Goal: Task Accomplishment & Management: Manage account settings

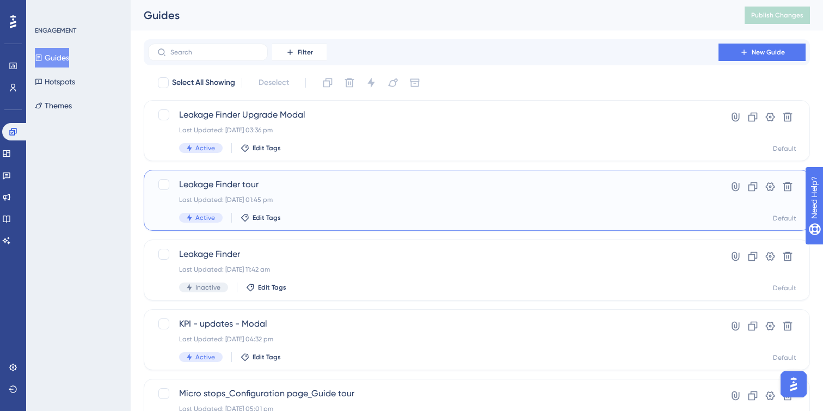
click at [371, 207] on div "Leakage Finder tour Last Updated: 17 Sept 2025 01:45 pm Active Edit Tags" at bounding box center [433, 200] width 508 height 45
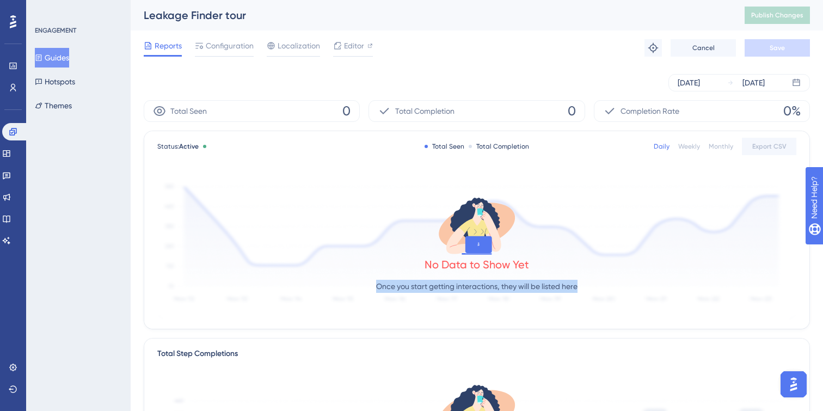
drag, startPoint x: 377, startPoint y: 284, endPoint x: 597, endPoint y: 288, distance: 220.5
click at [597, 288] on div "No Data to Show Yet Once you start getting interactions, they will be listed he…" at bounding box center [476, 247] width 639 height 146
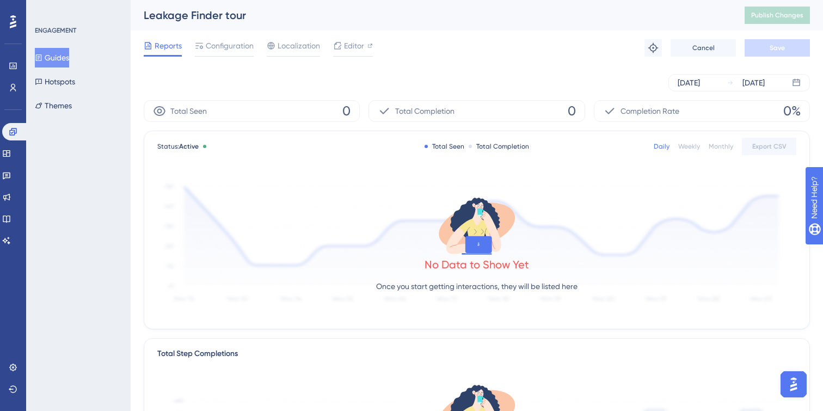
click at [66, 50] on button "Guides" at bounding box center [52, 58] width 34 height 20
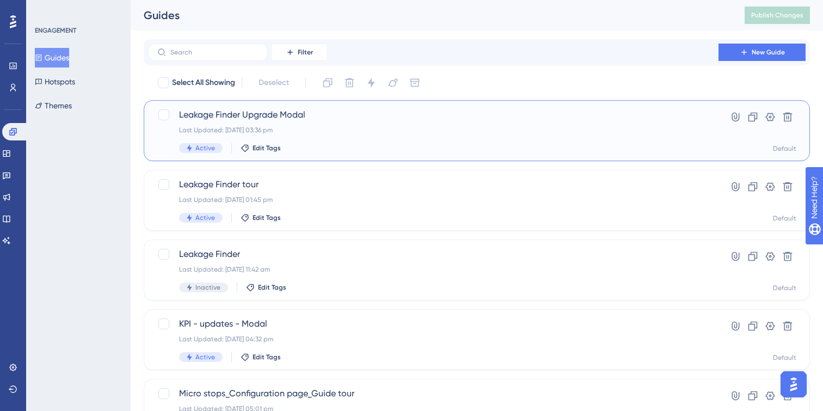
click at [353, 135] on div "Leakage Finder Upgrade Modal Last Updated: 18 Sept 2025 03:36 pm Active Edit Ta…" at bounding box center [433, 130] width 508 height 45
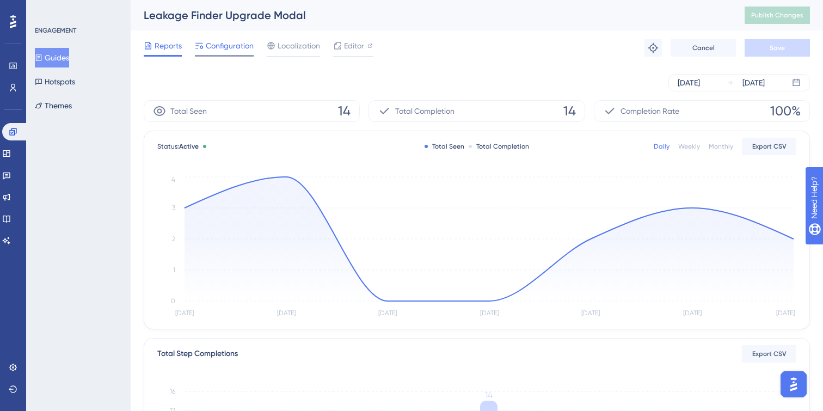
click at [222, 51] on span "Configuration" at bounding box center [230, 45] width 48 height 13
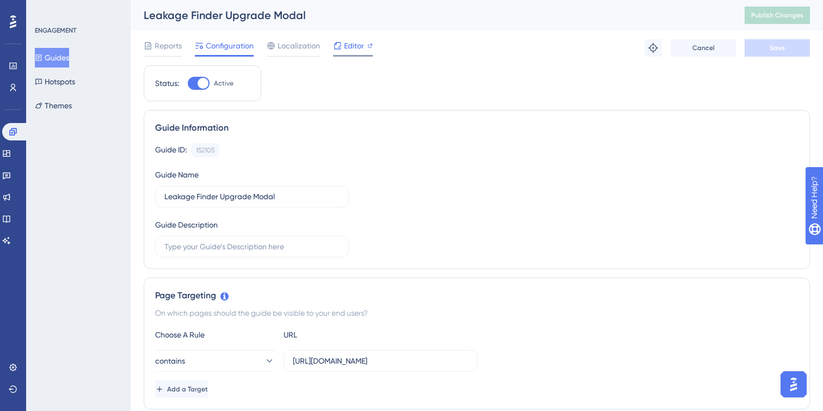
click at [352, 46] on span "Editor" at bounding box center [354, 45] width 20 height 13
click at [348, 46] on span "Editor" at bounding box center [354, 45] width 20 height 13
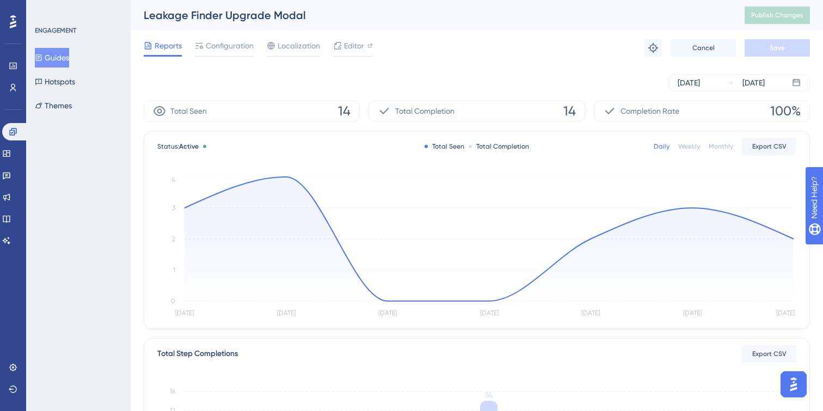
click at [42, 61] on icon at bounding box center [39, 58] width 8 height 8
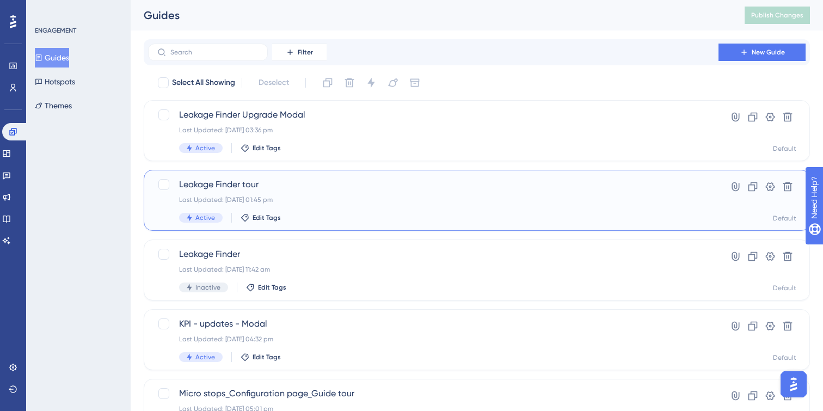
click at [358, 190] on span "Leakage Finder tour" at bounding box center [433, 184] width 508 height 13
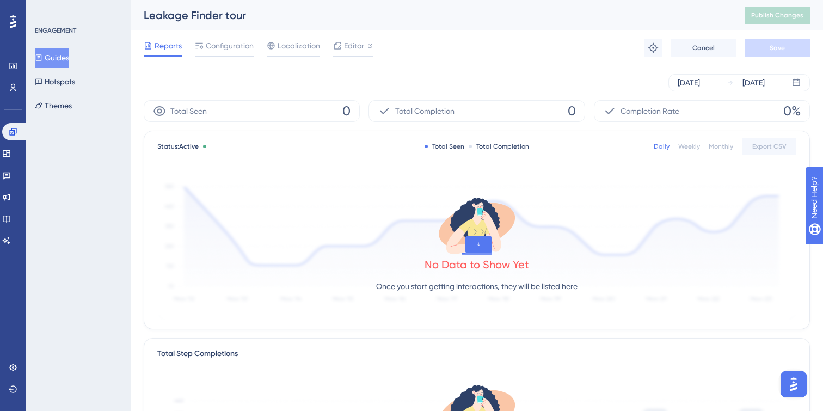
click at [150, 50] on icon at bounding box center [148, 45] width 9 height 9
click at [53, 47] on div "ENGAGEMENT Guides Hotspots Themes" at bounding box center [79, 70] width 88 height 89
click at [56, 56] on button "Guides" at bounding box center [52, 58] width 34 height 20
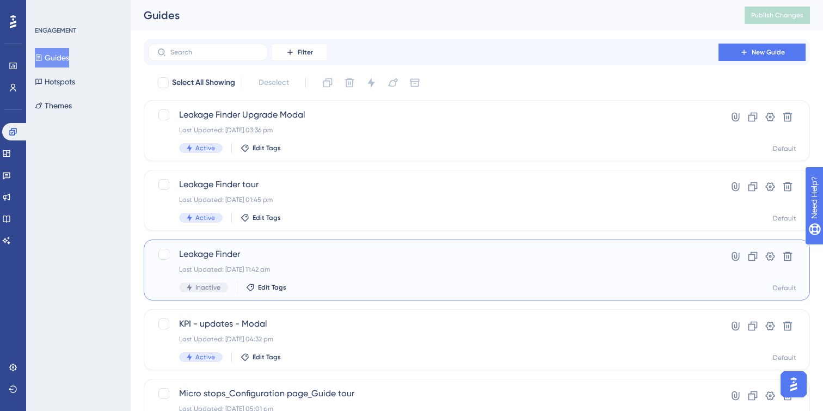
click at [361, 285] on div "Inactive Edit Tags" at bounding box center [433, 287] width 508 height 10
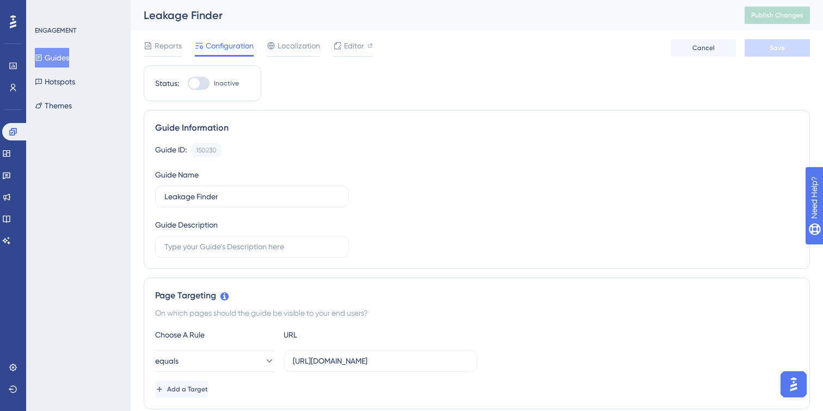
click at [61, 55] on button "Guides" at bounding box center [52, 58] width 34 height 20
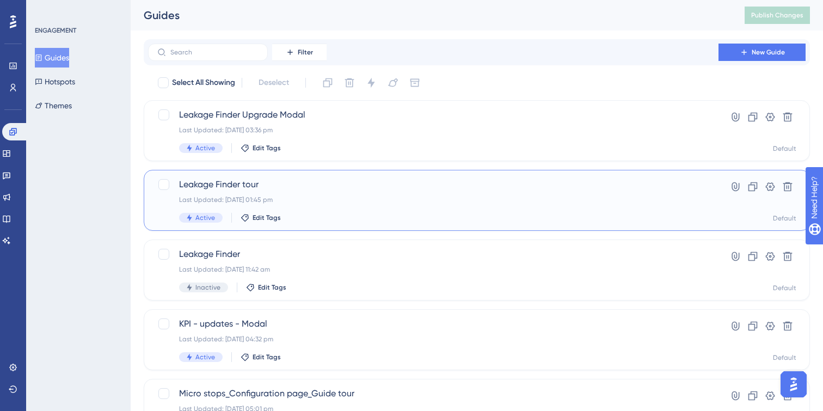
click at [329, 206] on div "Leakage Finder tour Last Updated: 17 Sept 2025 01:45 pm Active Edit Tags" at bounding box center [433, 200] width 508 height 45
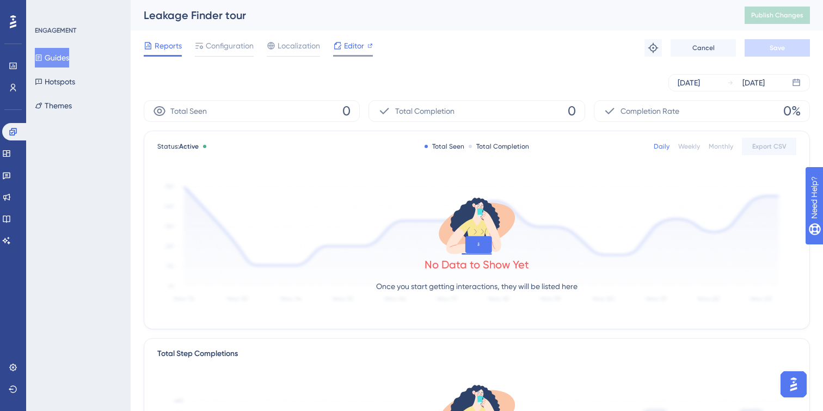
click at [359, 51] on span "Editor" at bounding box center [354, 45] width 20 height 13
click at [55, 63] on button "Guides" at bounding box center [52, 58] width 34 height 20
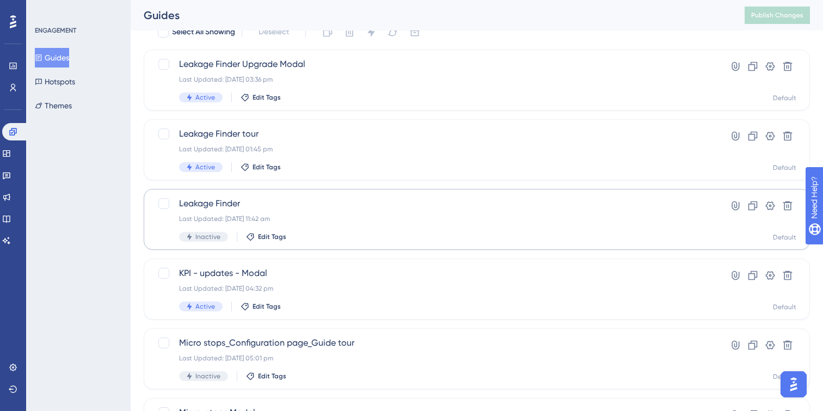
scroll to position [52, 0]
click at [416, 230] on div "Leakage Finder Last Updated: 26 Aug 2025 11:42 am Inactive Edit Tags" at bounding box center [433, 218] width 508 height 45
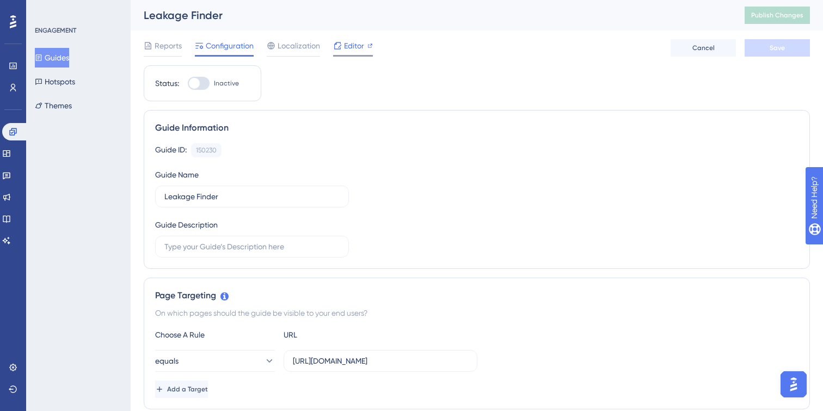
click at [349, 52] on span "Editor" at bounding box center [354, 45] width 20 height 13
click at [53, 56] on button "Guides" at bounding box center [52, 58] width 34 height 20
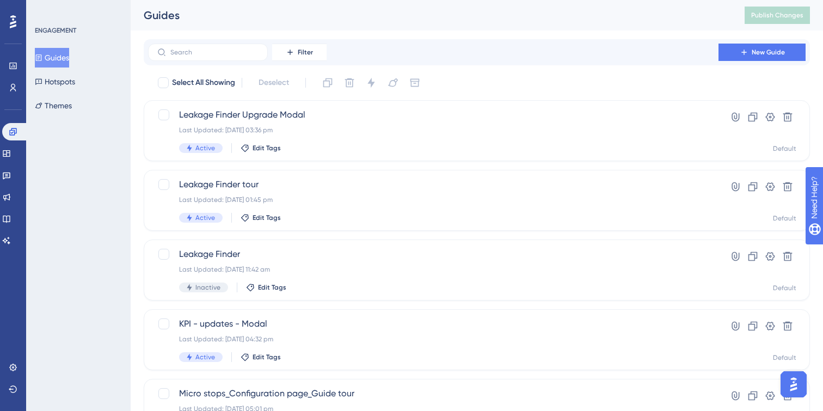
click at [350, 234] on div "Select All Showing Deselect Leakage Finder Upgrade Modal Last Updated: 18 Sept …" at bounding box center [477, 396] width 666 height 644
click at [350, 209] on div "Leakage Finder tour Last Updated: 17 Sept 2025 01:45 pm Active Edit Tags" at bounding box center [433, 200] width 508 height 45
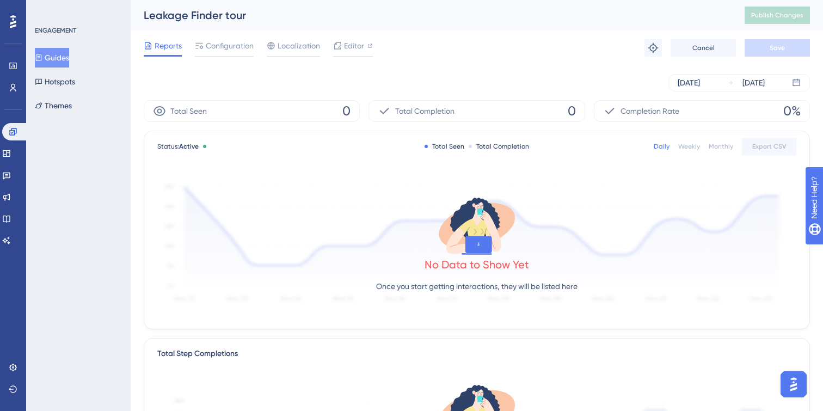
click at [42, 56] on icon at bounding box center [39, 58] width 8 height 8
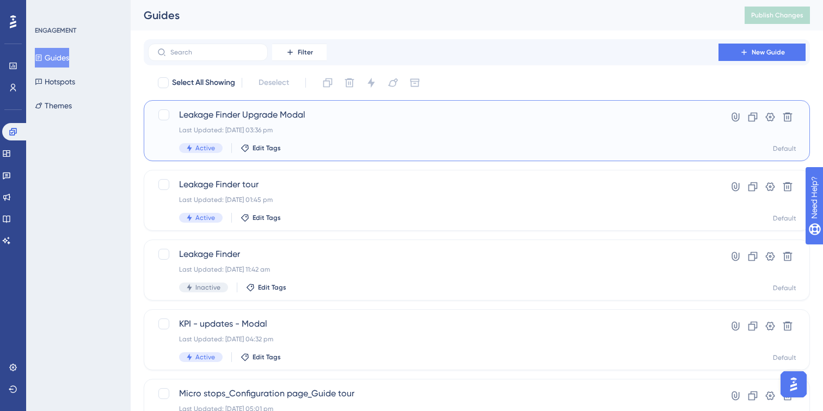
click at [371, 147] on div "Active Edit Tags" at bounding box center [433, 148] width 508 height 10
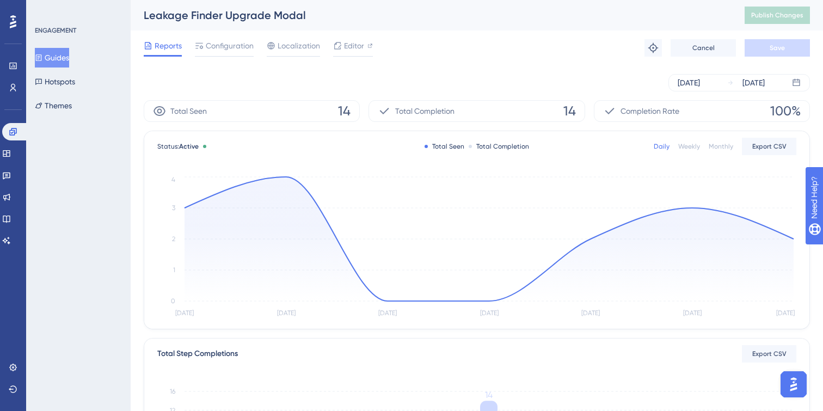
click at [687, 151] on div "Daily Weekly Monthly Export CSV" at bounding box center [725, 146] width 143 height 17
click at [687, 147] on div "Weekly" at bounding box center [689, 146] width 22 height 9
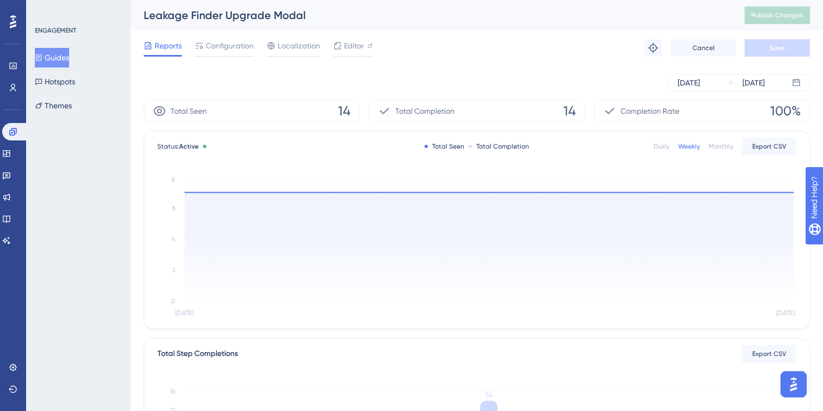
click at [724, 145] on div "Monthly" at bounding box center [721, 146] width 24 height 9
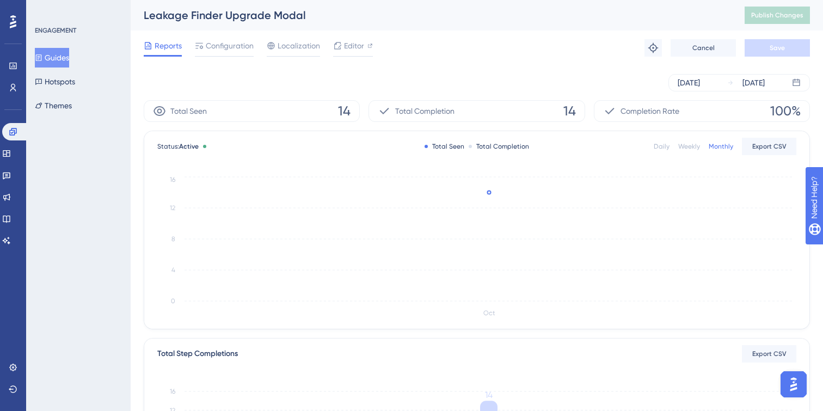
click at [659, 149] on div "Daily" at bounding box center [662, 146] width 16 height 9
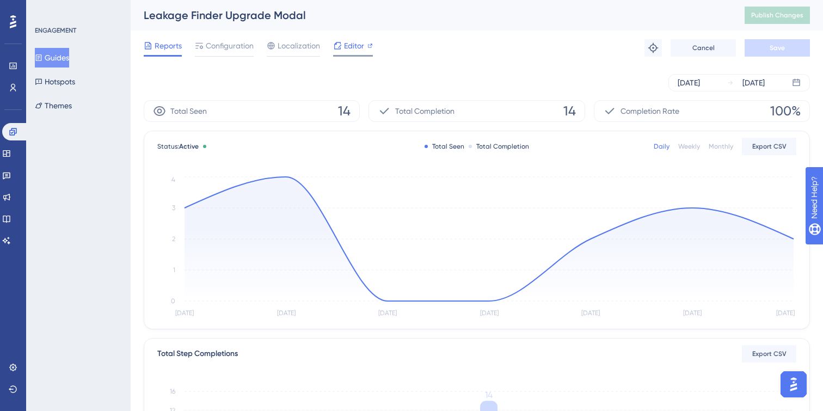
click at [341, 45] on icon at bounding box center [337, 45] width 9 height 9
click at [694, 145] on div "Weekly" at bounding box center [689, 146] width 22 height 9
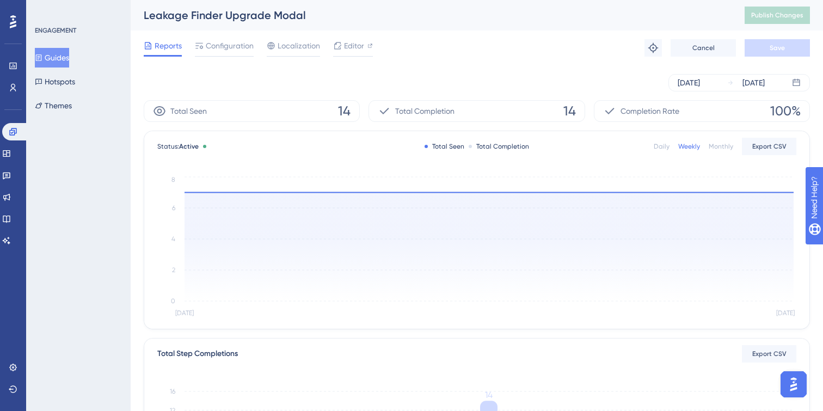
click at [659, 149] on div "Daily" at bounding box center [662, 146] width 16 height 9
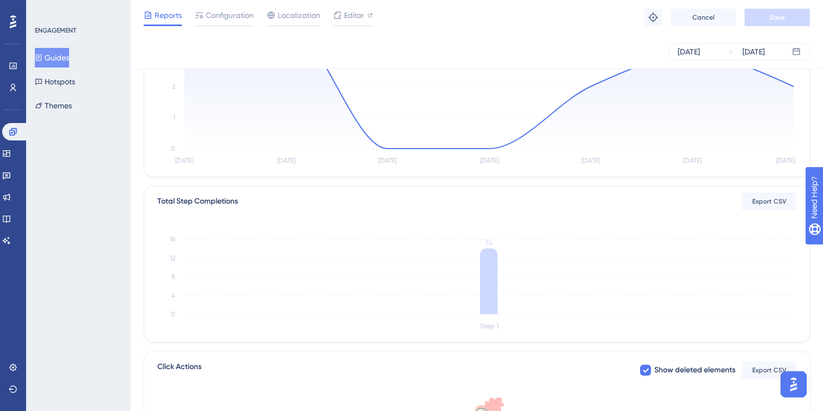
scroll to position [168, 0]
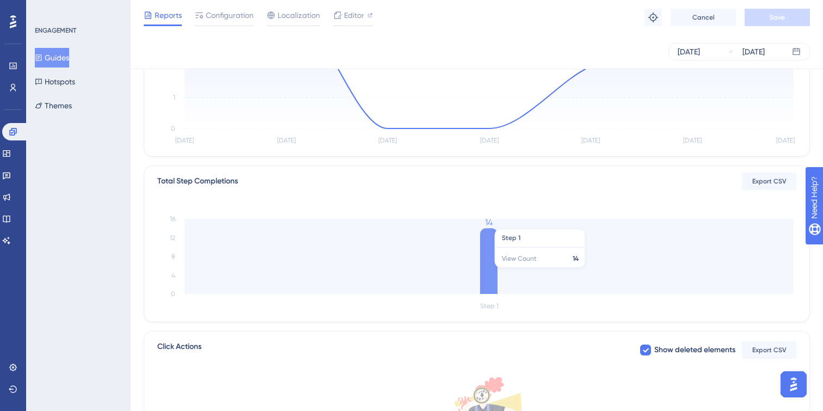
click at [487, 273] on icon at bounding box center [488, 261] width 17 height 66
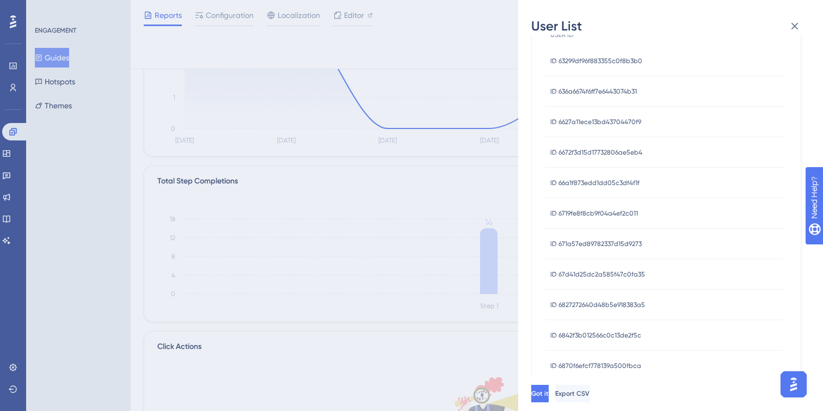
scroll to position [191, 0]
click at [626, 335] on span "ID 68c913fd4e29105d88c3fa77" at bounding box center [595, 334] width 91 height 9
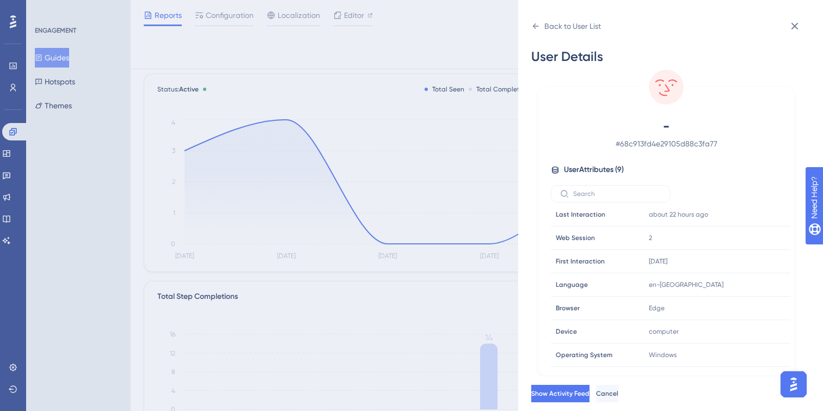
scroll to position [0, 0]
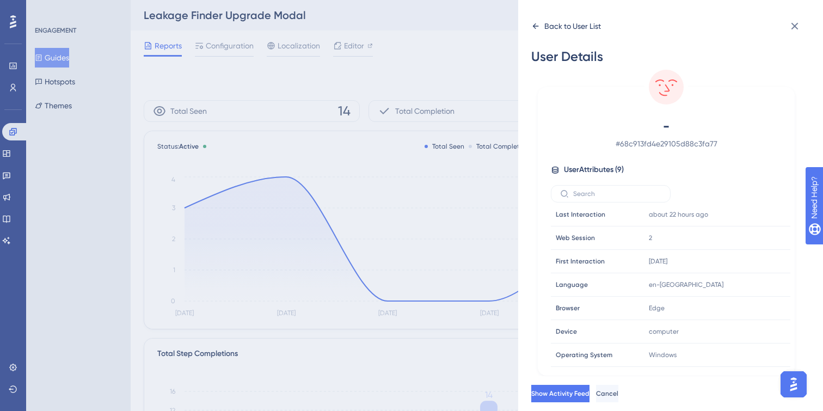
click at [535, 23] on icon at bounding box center [535, 26] width 9 height 9
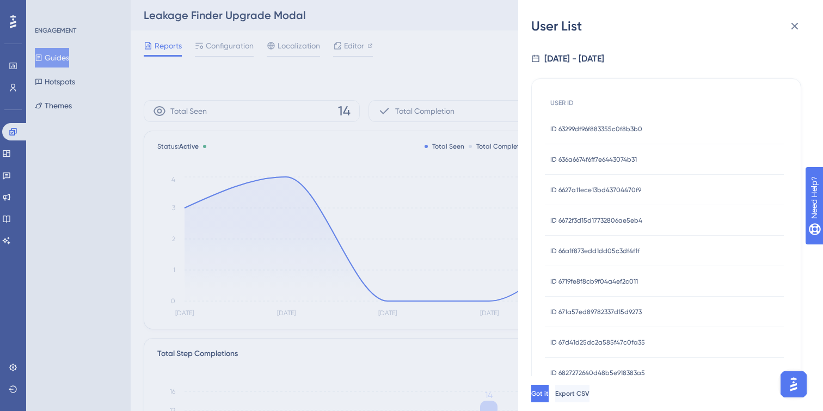
click at [621, 241] on div "ID 66a1f873edd1dd05c3df4f1f ID 66a1f873edd1dd05c3df4f1f" at bounding box center [594, 251] width 89 height 30
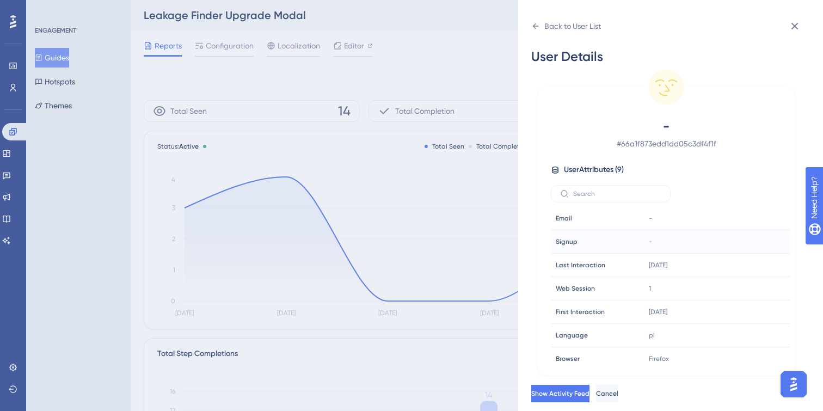
click at [623, 251] on div "Signup Signup" at bounding box center [588, 242] width 74 height 22
click at [534, 26] on icon at bounding box center [536, 25] width 6 height 5
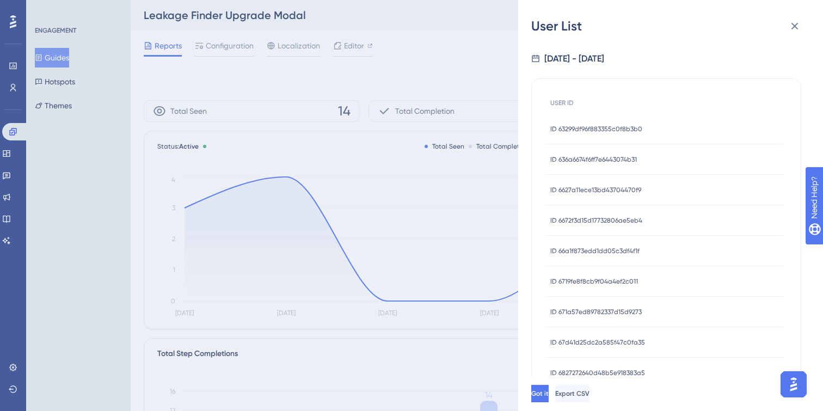
click at [588, 126] on span "ID 63299df96f883355c0f8b3b0" at bounding box center [596, 129] width 92 height 9
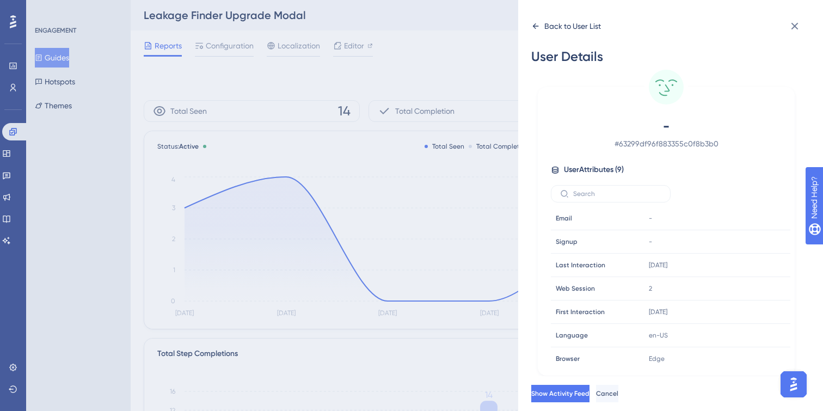
click at [533, 26] on icon at bounding box center [536, 25] width 6 height 5
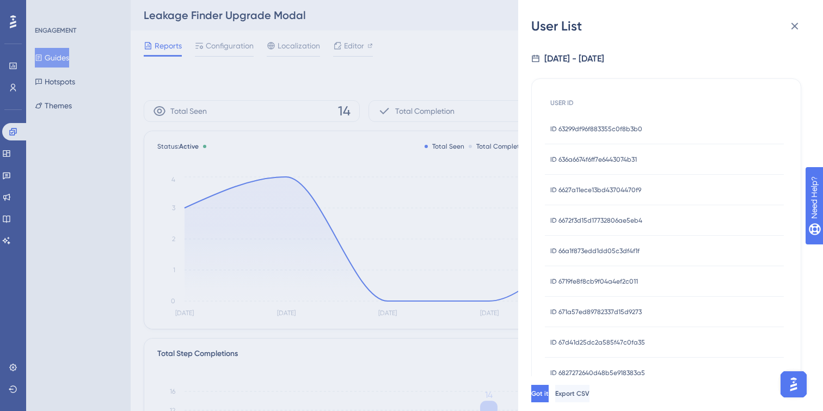
click at [598, 206] on div "ID 6672f3d15d17732806ae5eb4 ID 6672f3d15d17732806ae5eb4" at bounding box center [596, 220] width 92 height 30
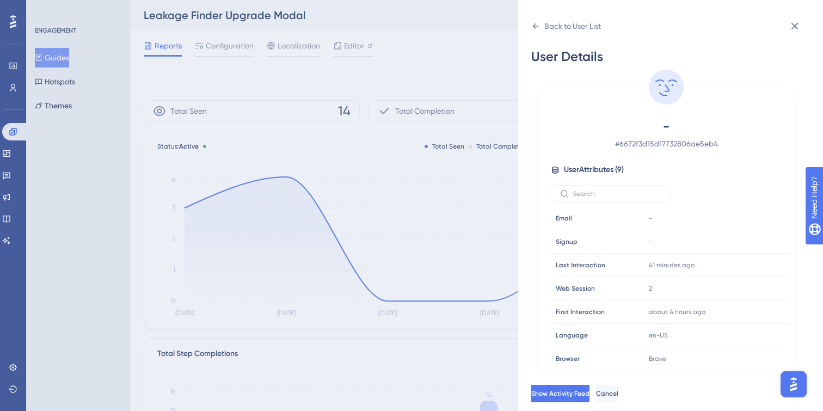
click at [600, 216] on div "Email Email" at bounding box center [588, 218] width 74 height 22
click at [536, 25] on icon at bounding box center [535, 26] width 9 height 9
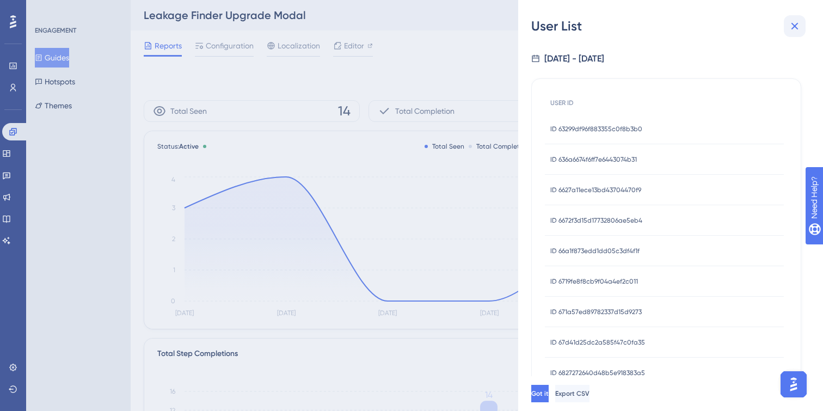
click at [790, 27] on icon at bounding box center [794, 26] width 13 height 13
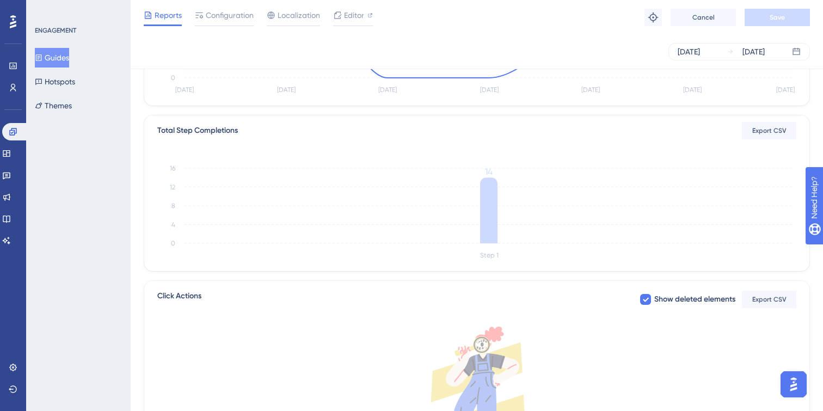
scroll to position [199, 0]
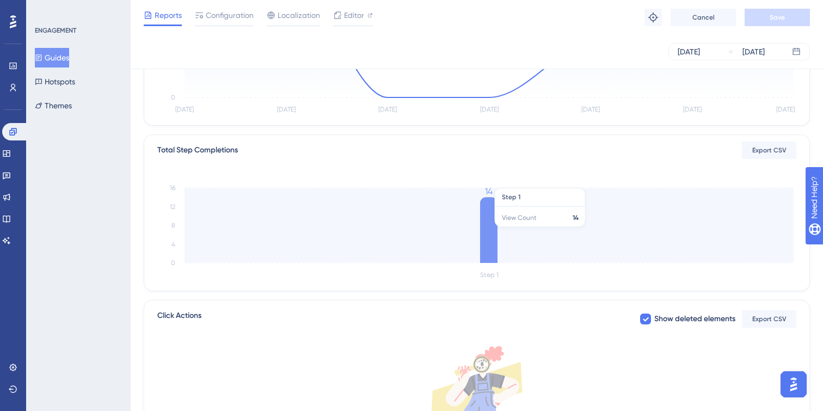
click at [533, 221] on icon "Step 1 0 4 8 12 16 14" at bounding box center [476, 230] width 639 height 104
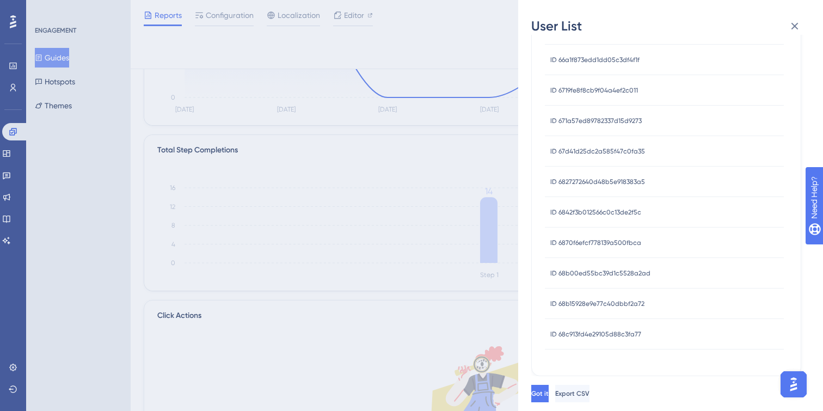
scroll to position [0, 0]
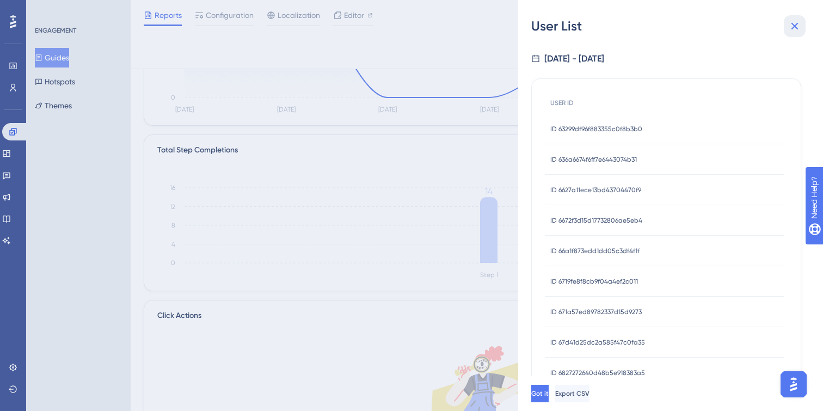
click at [793, 20] on icon at bounding box center [794, 26] width 13 height 13
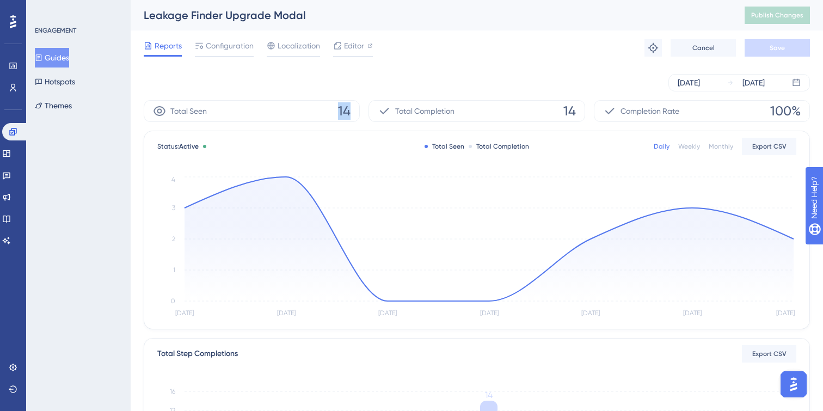
drag, startPoint x: 337, startPoint y: 116, endPoint x: 352, endPoint y: 115, distance: 14.2
click at [352, 115] on div "Total Seen 14" at bounding box center [252, 111] width 216 height 22
drag, startPoint x: 563, startPoint y: 112, endPoint x: 580, endPoint y: 112, distance: 16.9
click at [580, 112] on div "Total Completion 14" at bounding box center [476, 111] width 216 height 22
click at [550, 90] on div "Oct 02 2025 Oct 08 2025" at bounding box center [477, 82] width 666 height 17
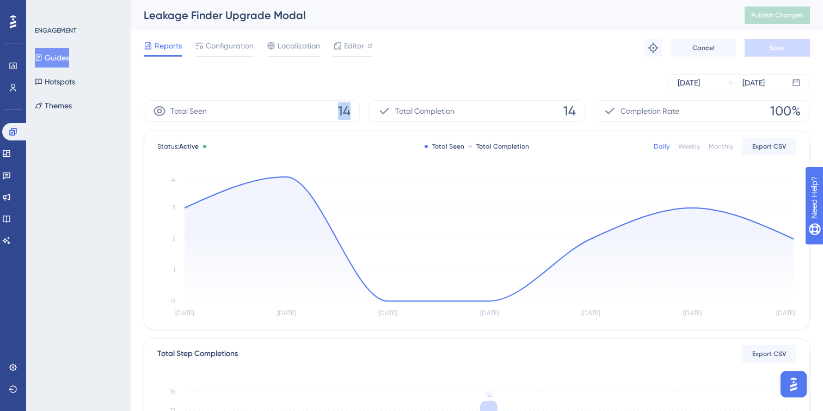
drag, startPoint x: 337, startPoint y: 113, endPoint x: 358, endPoint y: 113, distance: 20.7
click at [358, 113] on div "Total Seen 14" at bounding box center [252, 111] width 216 height 22
click at [423, 89] on div "Oct 02 2025 Oct 08 2025" at bounding box center [477, 82] width 666 height 17
click at [697, 81] on div "Oct 02 2025" at bounding box center [689, 82] width 22 height 13
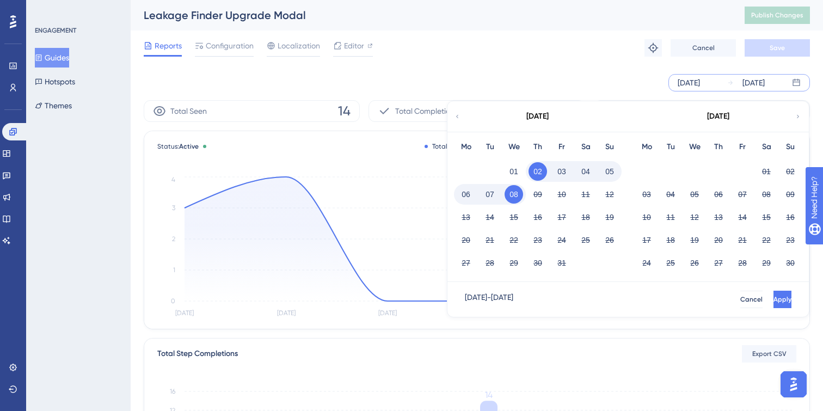
click at [694, 83] on div "Oct 02 2025" at bounding box center [689, 82] width 22 height 13
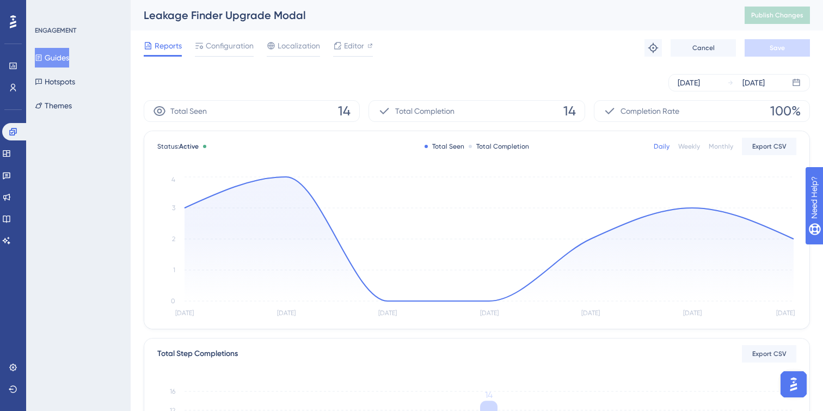
click at [339, 112] on span "14" at bounding box center [344, 110] width 13 height 17
drag, startPoint x: 333, startPoint y: 112, endPoint x: 365, endPoint y: 112, distance: 32.1
click at [365, 112] on div "Total Seen 14 Total Completion 14 Completion Rate 100%" at bounding box center [477, 111] width 666 height 22
click at [694, 150] on div "Weekly" at bounding box center [689, 146] width 22 height 9
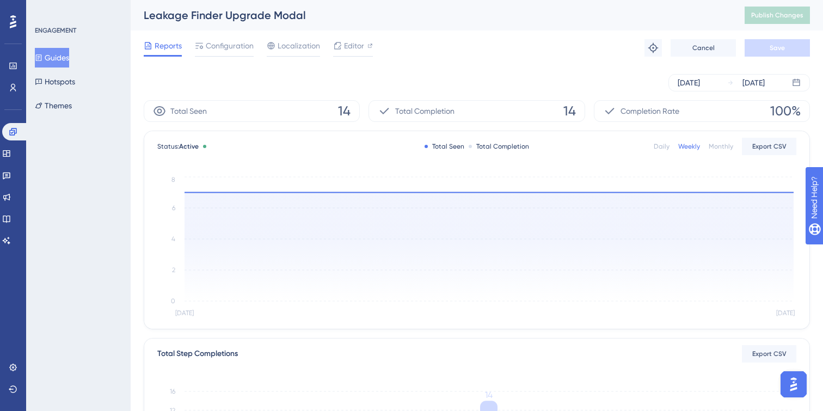
click at [714, 148] on div "Monthly" at bounding box center [721, 146] width 24 height 9
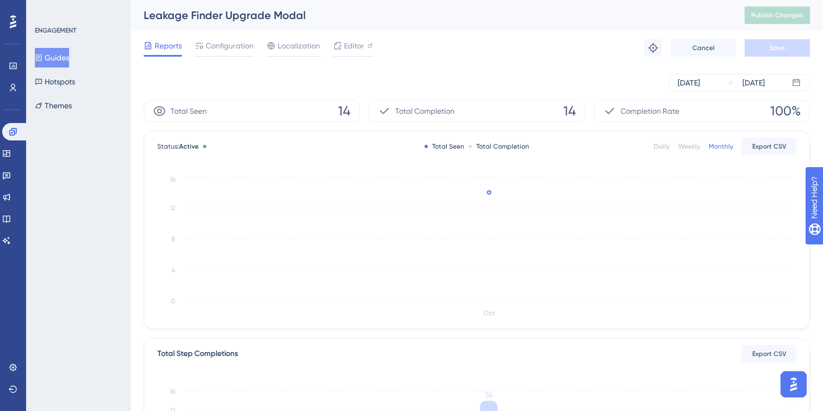
click at [657, 147] on div "Daily" at bounding box center [662, 146] width 16 height 9
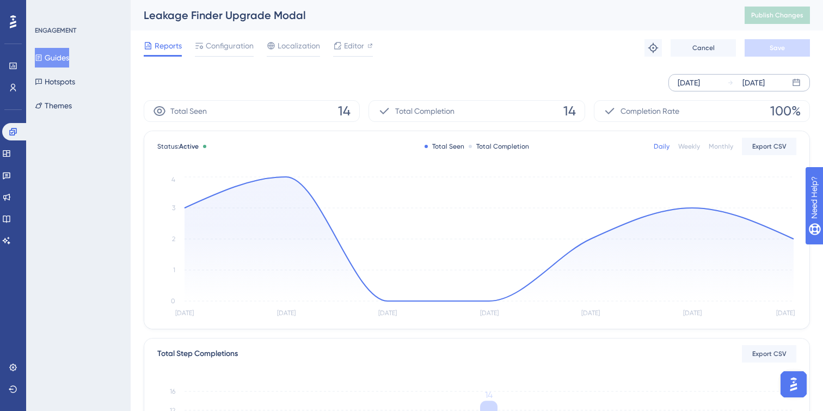
click at [723, 88] on div "Oct 02 2025 Oct 08 2025" at bounding box center [738, 82] width 141 height 17
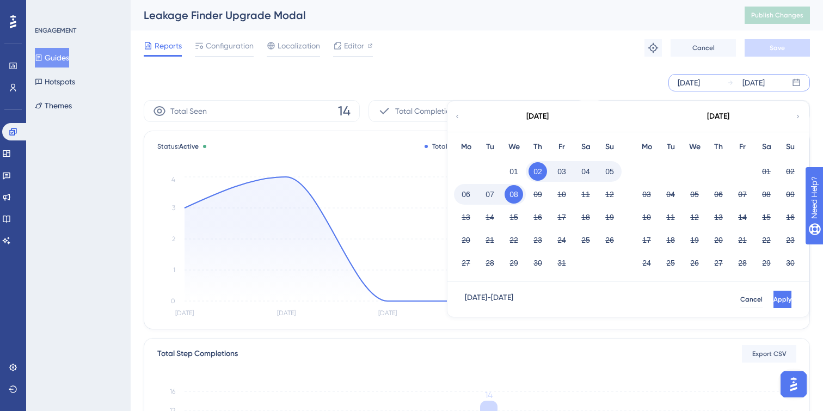
click at [458, 118] on icon at bounding box center [457, 116] width 2 height 3
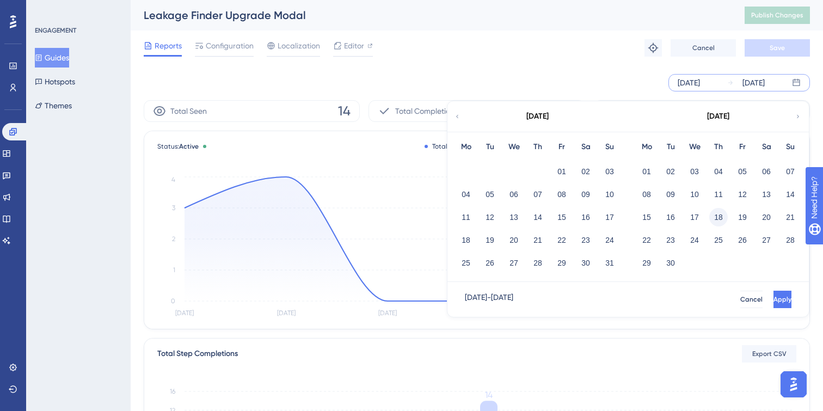
click at [724, 217] on button "18" at bounding box center [718, 217] width 19 height 19
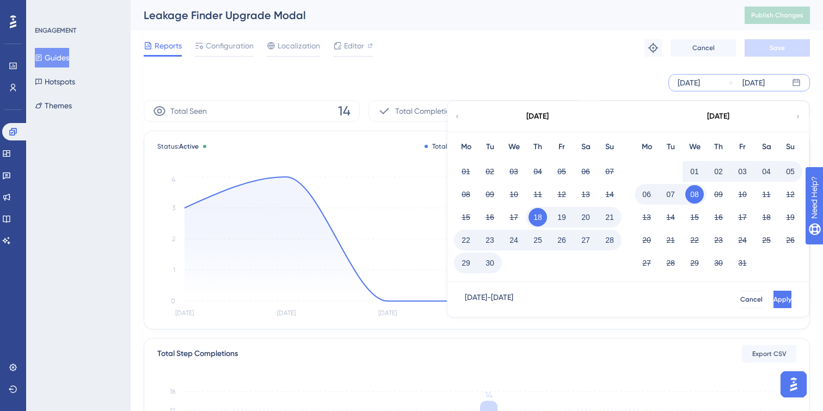
click at [693, 193] on button "08" at bounding box center [694, 194] width 19 height 19
click at [772, 302] on span "Apply" at bounding box center [781, 299] width 18 height 9
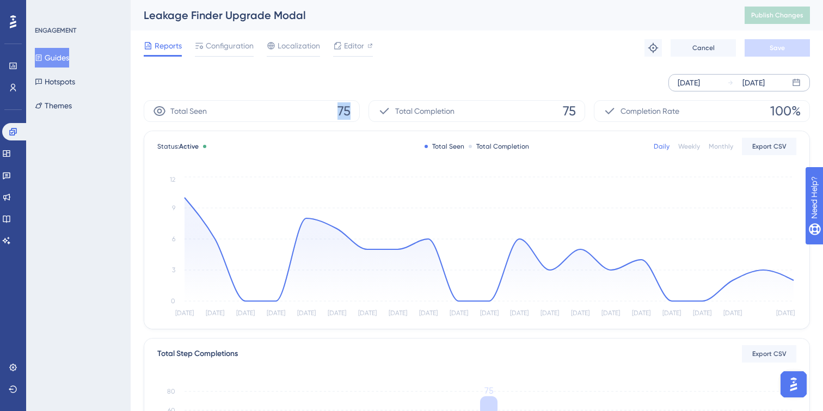
drag, startPoint x: 337, startPoint y: 109, endPoint x: 368, endPoint y: 109, distance: 30.5
click at [368, 109] on div "Total Seen 75 Total Completion 75 Completion Rate 100%" at bounding box center [477, 111] width 666 height 22
click at [353, 110] on div "Total Seen 75" at bounding box center [252, 111] width 216 height 22
click at [351, 110] on div "Total Seen 75" at bounding box center [252, 111] width 216 height 22
drag, startPoint x: 352, startPoint y: 110, endPoint x: 334, endPoint y: 110, distance: 18.0
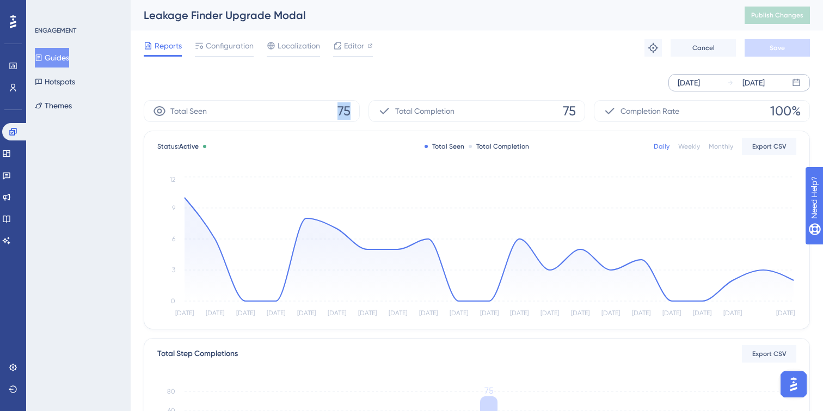
click at [334, 110] on div "Total Seen 75" at bounding box center [252, 111] width 216 height 22
click at [390, 84] on div "Sep 18 2025 Oct 08 2025" at bounding box center [477, 82] width 666 height 17
drag, startPoint x: 542, startPoint y: 111, endPoint x: 581, endPoint y: 111, distance: 39.2
click at [581, 111] on div "Total Completion 75" at bounding box center [476, 111] width 216 height 22
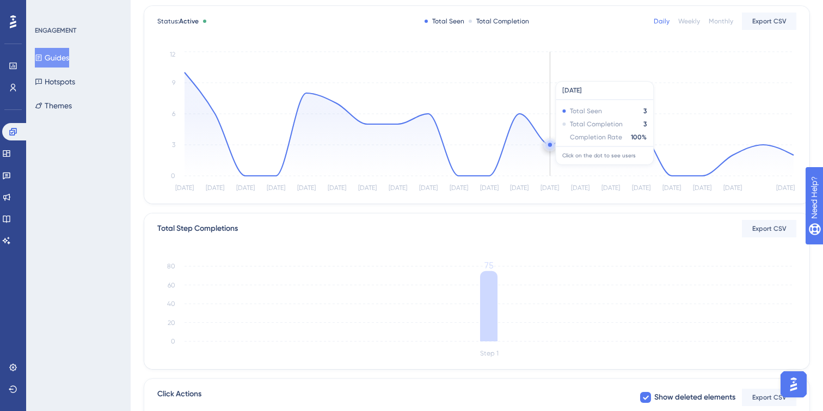
scroll to position [150, 0]
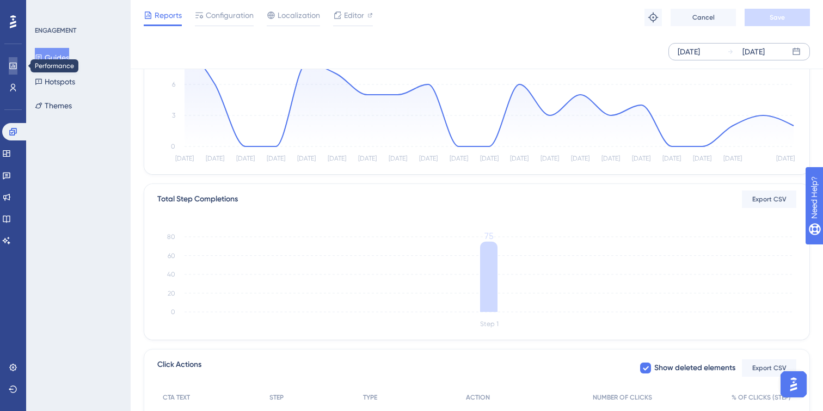
click at [10, 60] on link at bounding box center [13, 65] width 9 height 17
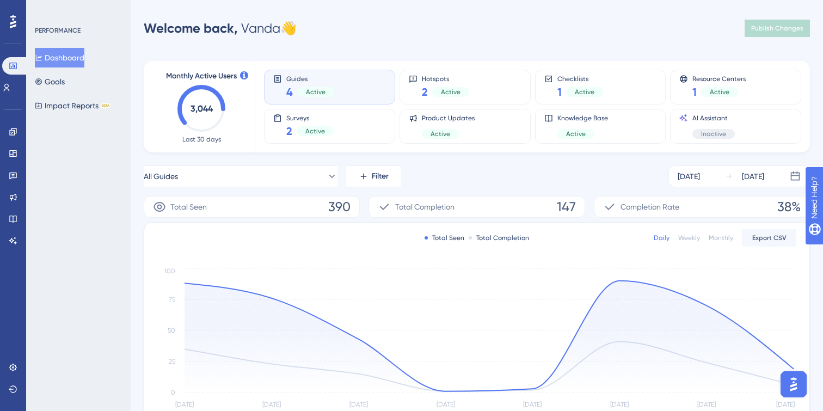
click at [64, 60] on button "Dashboard" at bounding box center [60, 58] width 50 height 20
click at [9, 134] on icon at bounding box center [13, 131] width 9 height 9
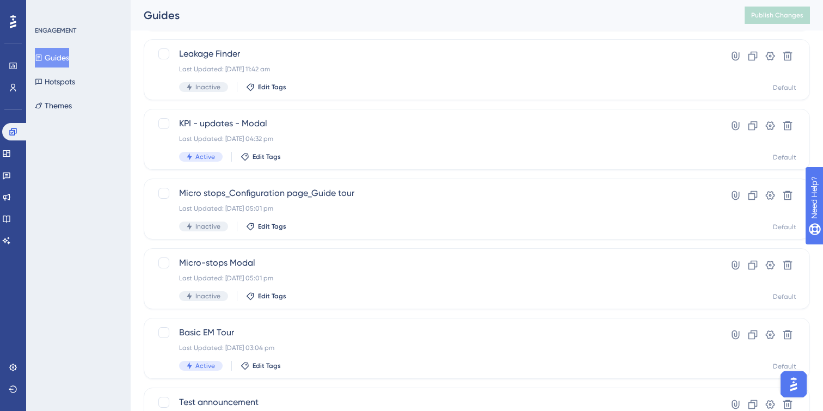
scroll to position [201, 0]
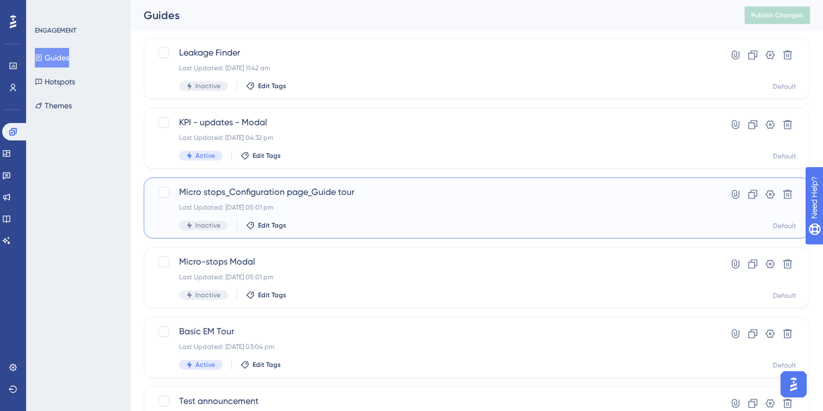
click at [419, 208] on div "Last Updated: 08 Sept 2025 05:01 pm" at bounding box center [433, 207] width 508 height 9
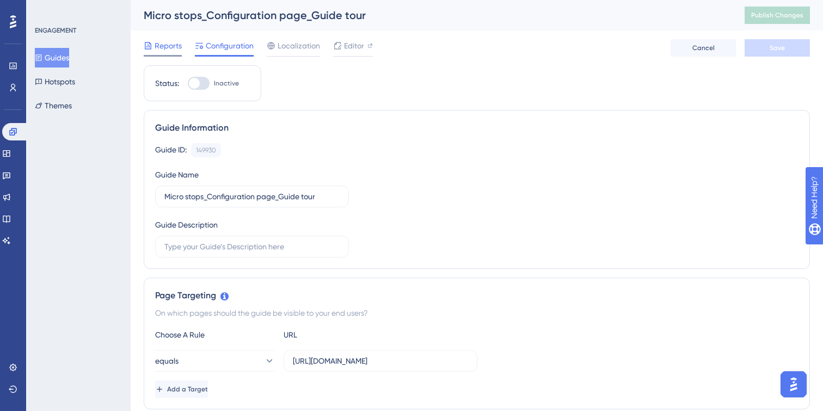
click at [173, 51] on span "Reports" at bounding box center [168, 45] width 27 height 13
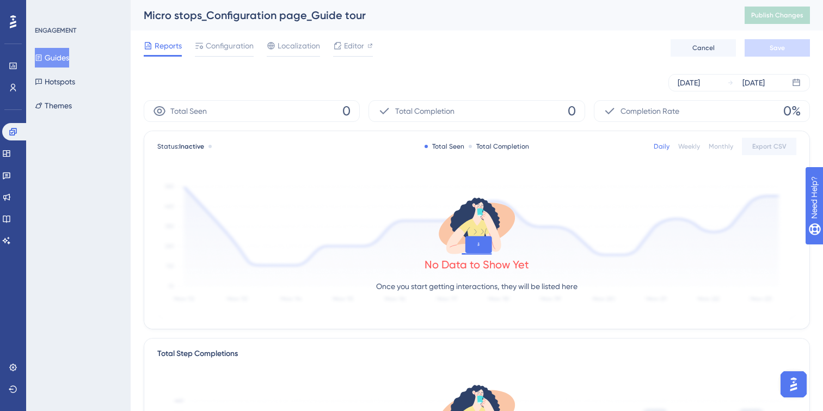
click at [53, 59] on button "Guides" at bounding box center [52, 58] width 34 height 20
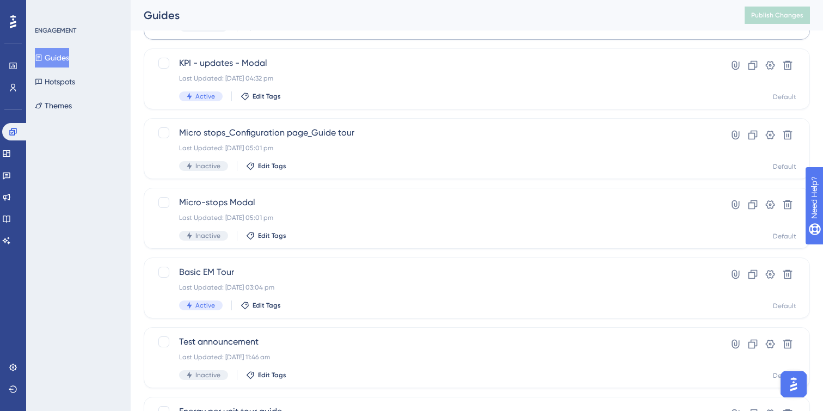
scroll to position [278, 0]
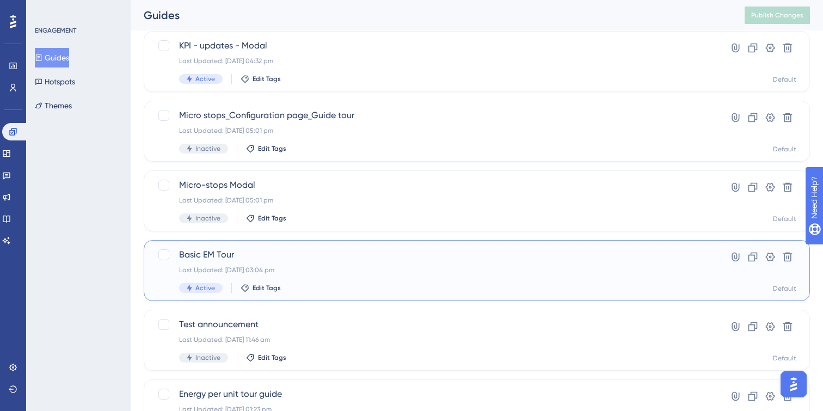
click at [396, 273] on div "Last Updated: 04 Sept 2025 03:04 pm" at bounding box center [433, 270] width 508 height 9
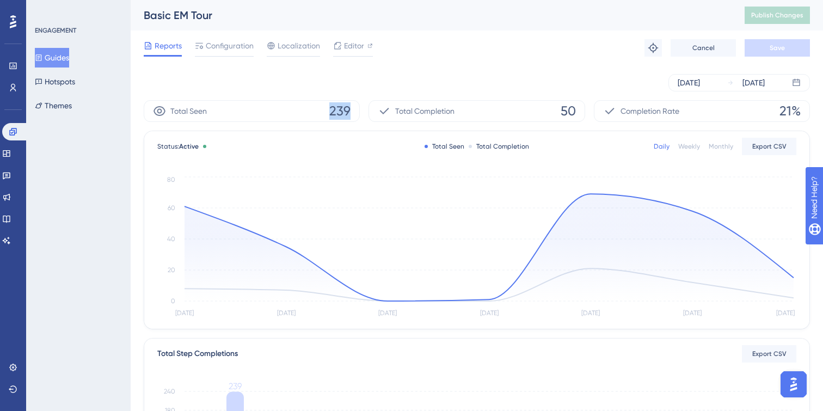
drag, startPoint x: 325, startPoint y: 110, endPoint x: 371, endPoint y: 110, distance: 45.7
click at [371, 110] on div "Total Seen 239 Total Completion 50 Completion Rate 21%" at bounding box center [477, 111] width 666 height 22
click at [234, 45] on span "Configuration" at bounding box center [230, 45] width 48 height 13
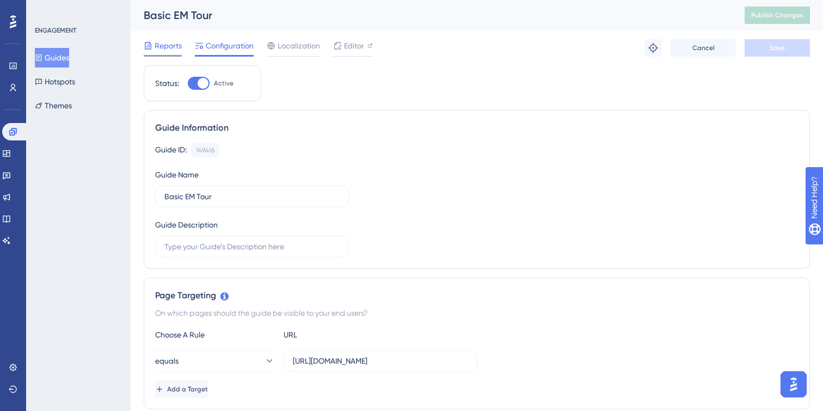
click at [163, 42] on span "Reports" at bounding box center [168, 45] width 27 height 13
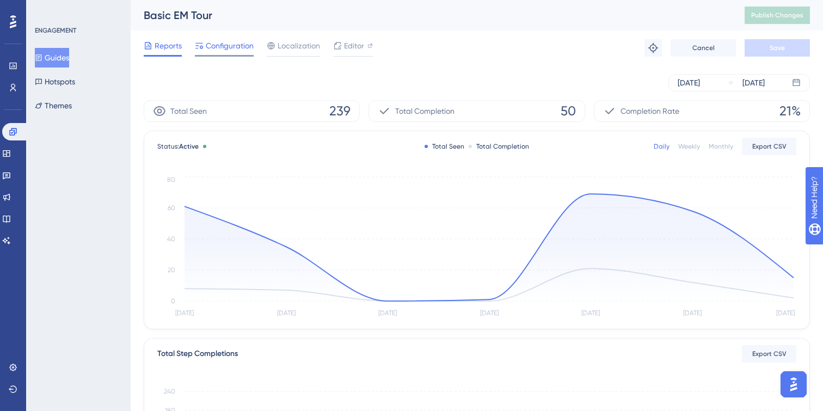
click at [224, 52] on div "Configuration" at bounding box center [224, 47] width 59 height 17
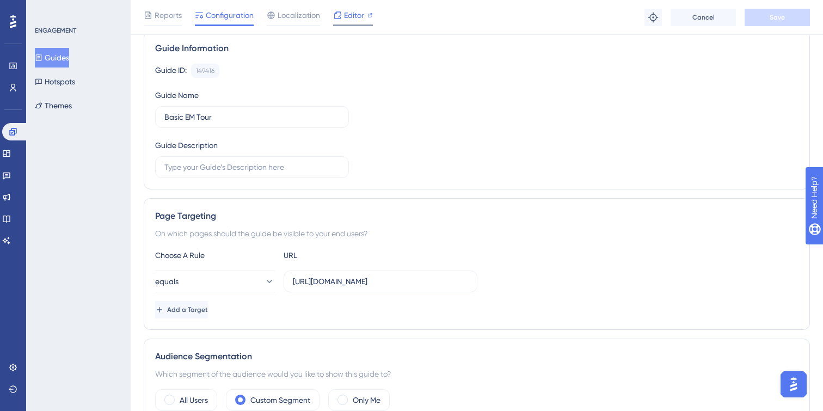
scroll to position [48, 0]
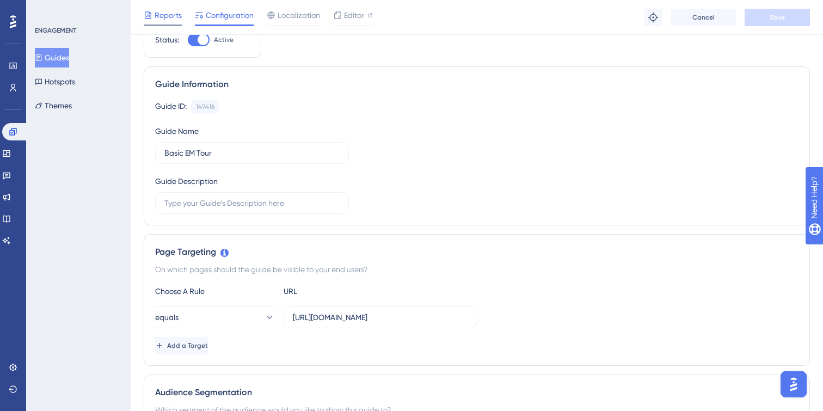
click at [157, 17] on span "Reports" at bounding box center [168, 15] width 27 height 13
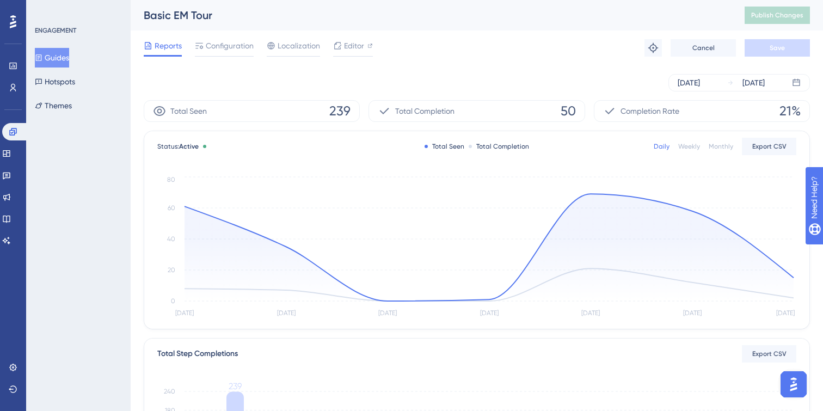
click at [57, 59] on button "Guides" at bounding box center [52, 58] width 34 height 20
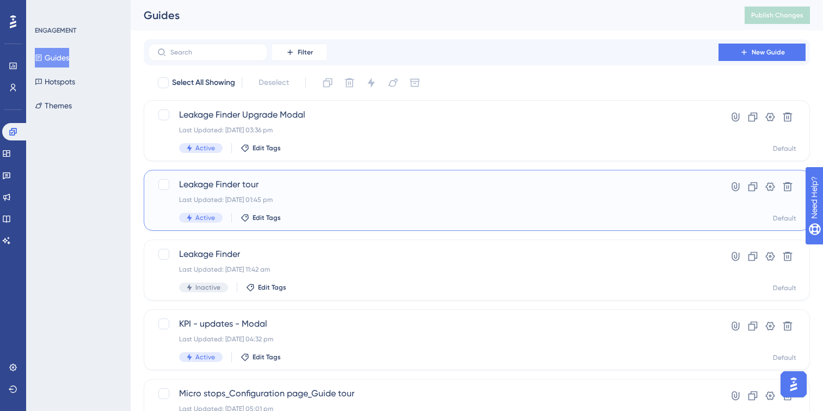
click at [372, 193] on div "Leakage Finder tour Last Updated: 17 Sept 2025 01:45 pm Active Edit Tags" at bounding box center [433, 200] width 508 height 45
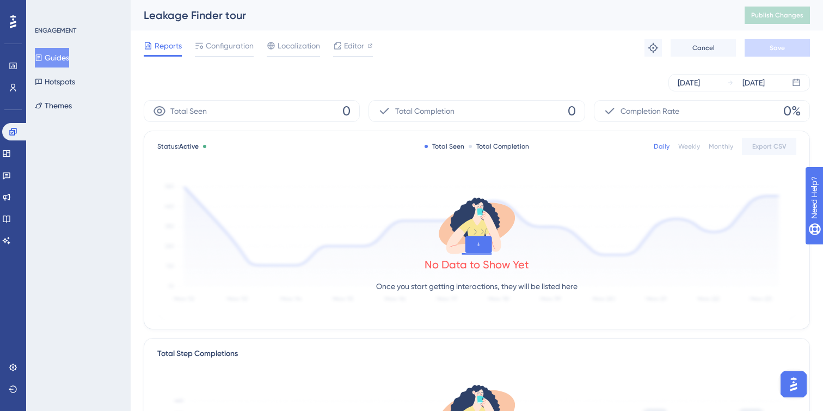
click at [59, 52] on button "Guides" at bounding box center [52, 58] width 34 height 20
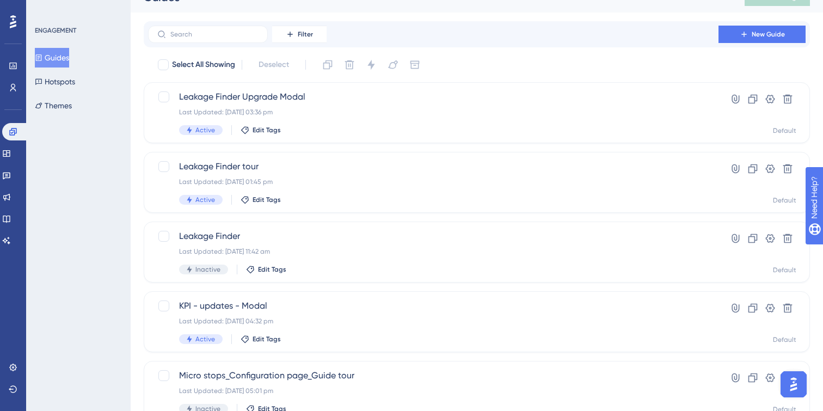
scroll to position [19, 0]
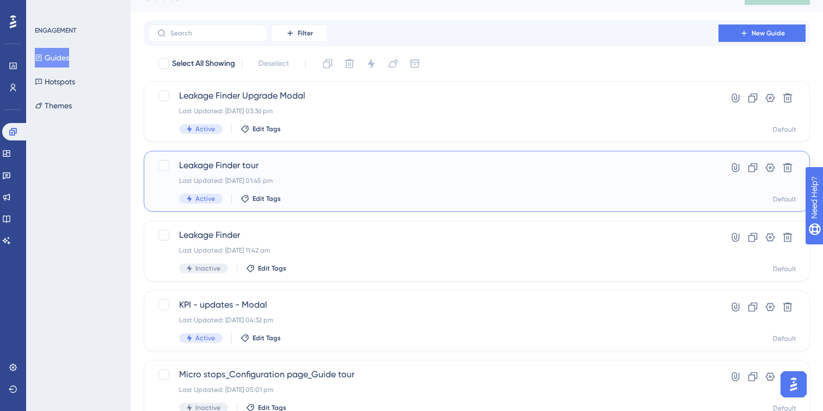
click at [336, 185] on div "Leakage Finder tour Last Updated: 17 Sept 2025 01:45 pm Active Edit Tags" at bounding box center [433, 181] width 508 height 45
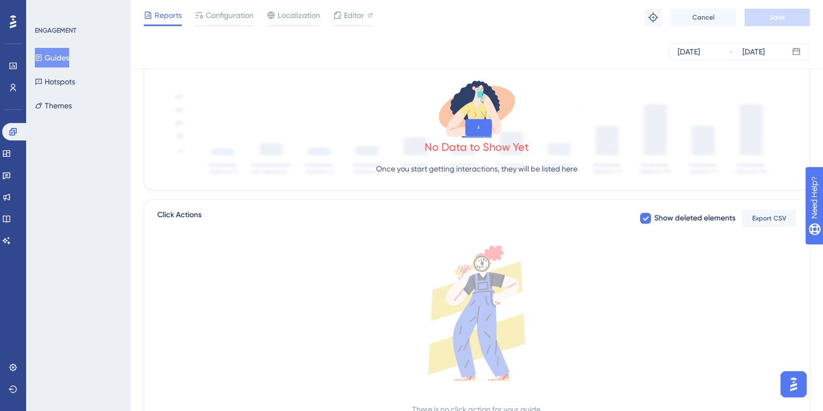
scroll to position [266, 0]
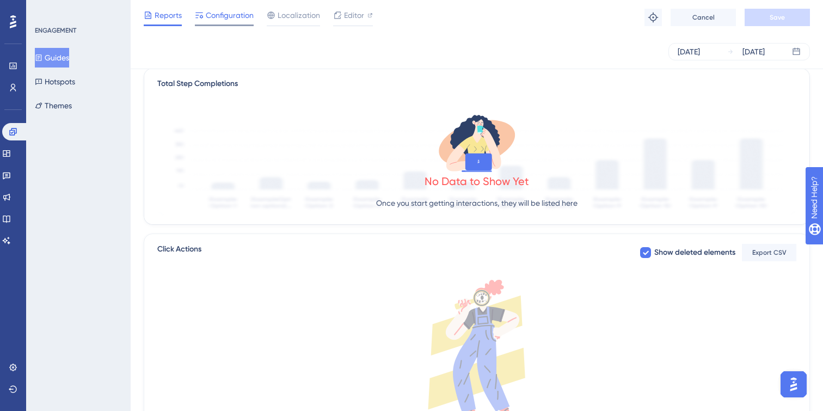
click at [229, 24] on div at bounding box center [224, 25] width 59 height 2
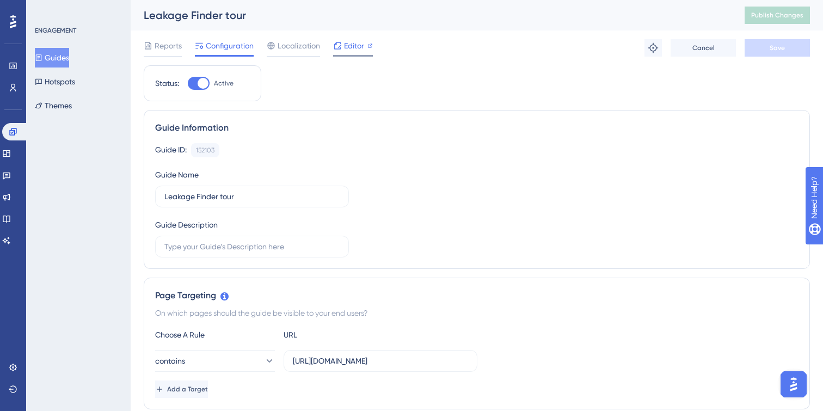
click at [352, 48] on span "Editor" at bounding box center [354, 45] width 20 height 13
click at [52, 61] on button "Guides" at bounding box center [52, 58] width 34 height 20
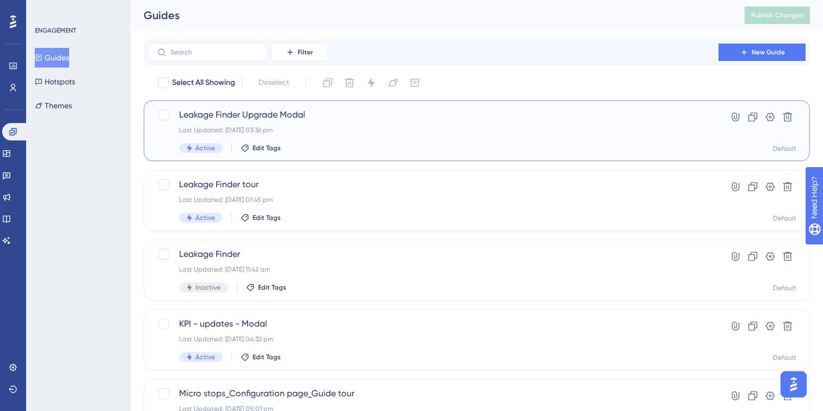
click at [390, 120] on span "Leakage Finder Upgrade Modal" at bounding box center [433, 114] width 508 height 13
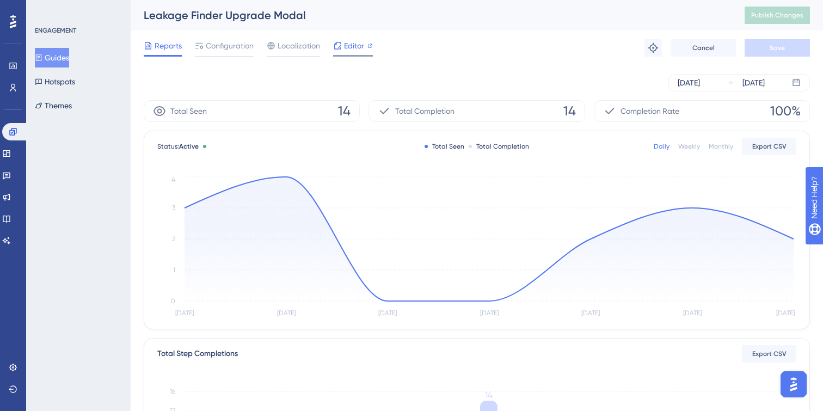
click at [358, 48] on span "Editor" at bounding box center [354, 45] width 20 height 13
click at [41, 56] on icon at bounding box center [39, 58] width 8 height 8
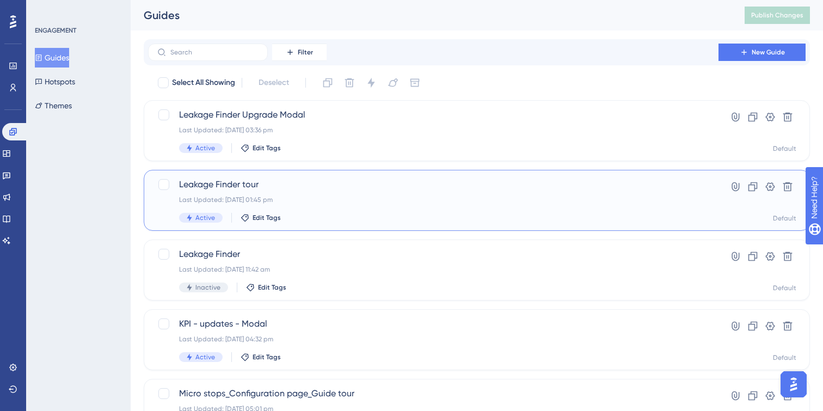
click at [362, 202] on div "Last Updated: 17 Sept 2025 01:45 pm" at bounding box center [433, 199] width 508 height 9
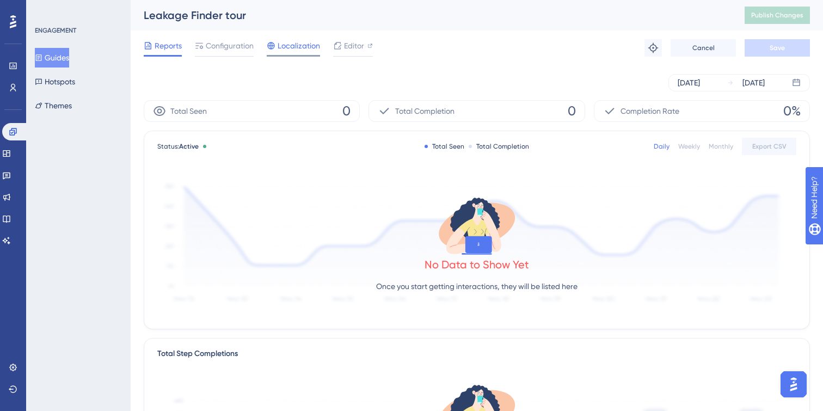
click at [291, 51] on span "Localization" at bounding box center [299, 45] width 42 height 13
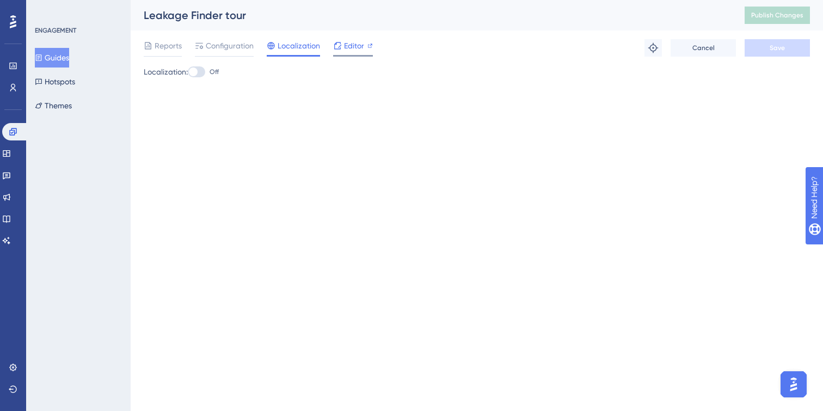
click at [358, 48] on span "Editor" at bounding box center [354, 45] width 20 height 13
click at [216, 55] on div at bounding box center [224, 56] width 59 height 2
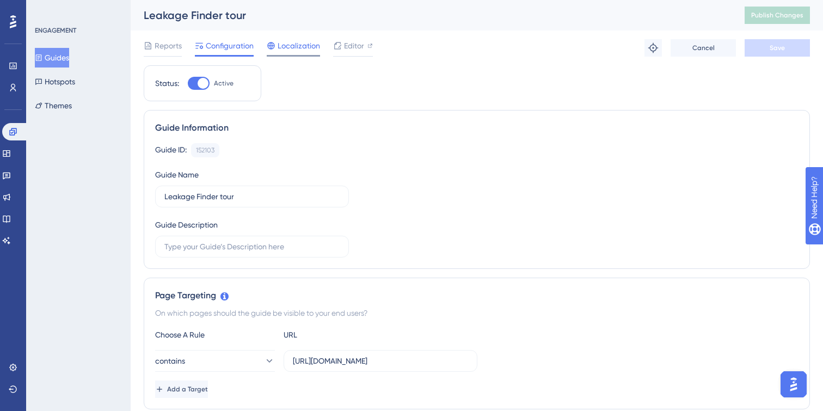
click at [285, 49] on span "Localization" at bounding box center [299, 45] width 42 height 13
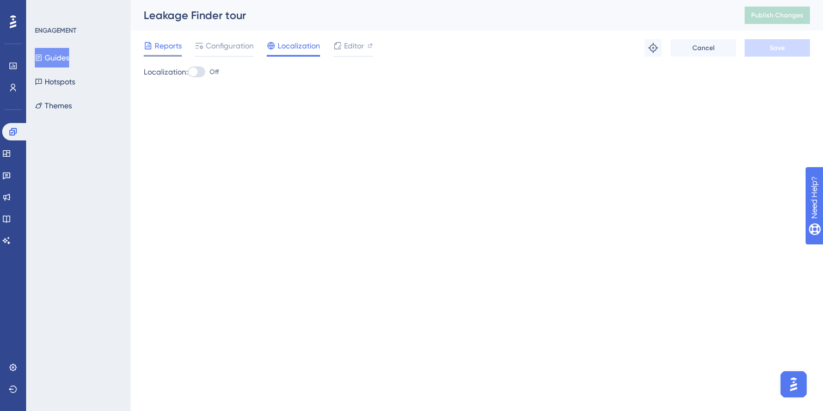
click at [157, 50] on span "Reports" at bounding box center [168, 45] width 27 height 13
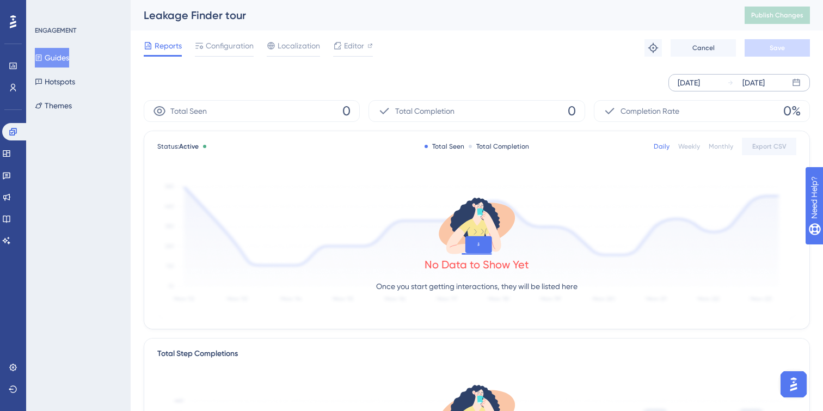
click at [721, 91] on div "Oct 02 2025 Oct 08 2025" at bounding box center [738, 82] width 141 height 17
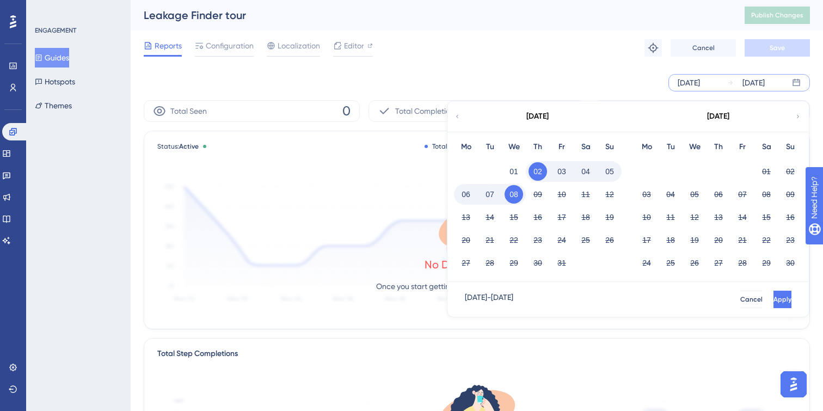
click at [458, 115] on icon at bounding box center [457, 117] width 7 height 10
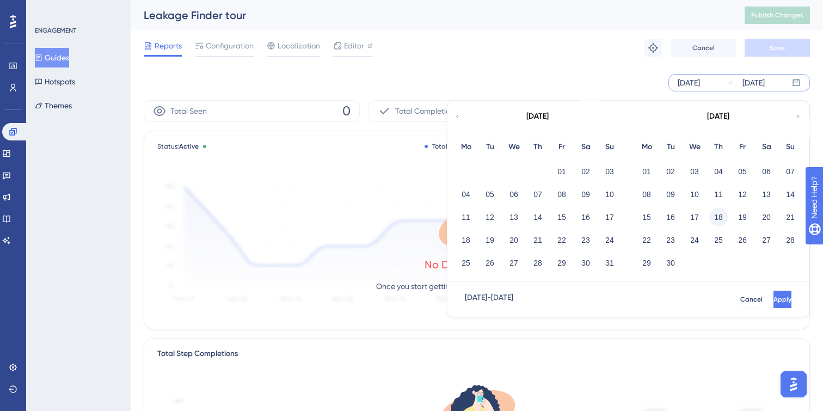
click at [720, 218] on button "18" at bounding box center [718, 217] width 19 height 19
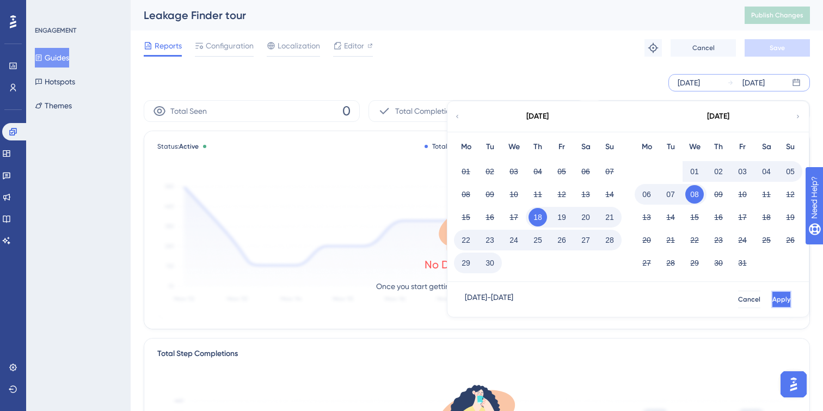
click at [772, 303] on span "Apply" at bounding box center [781, 299] width 18 height 9
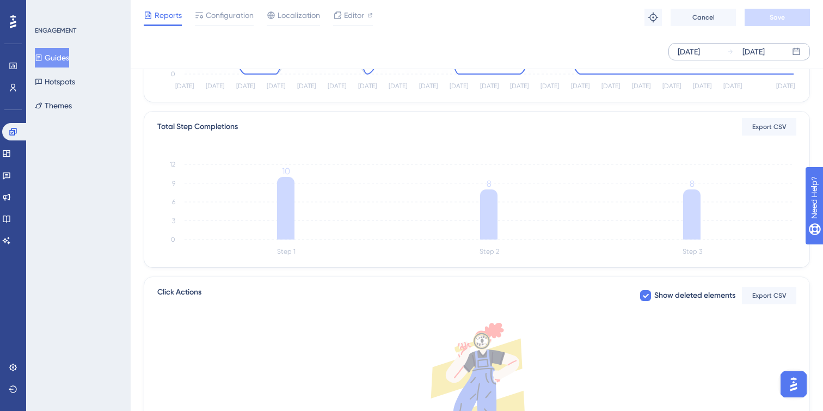
scroll to position [220, 0]
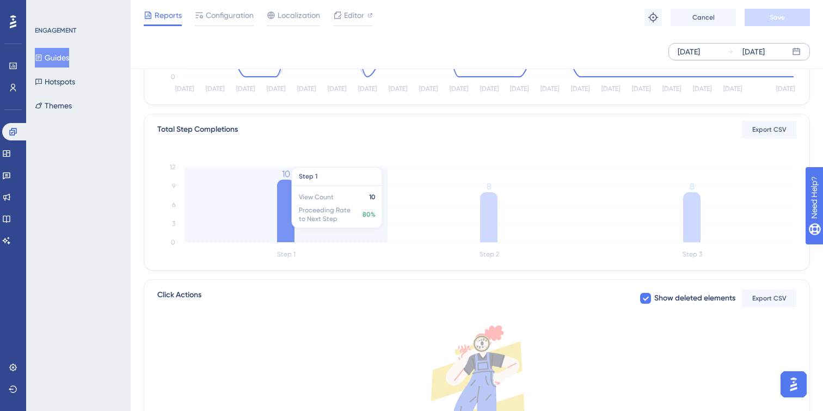
click at [293, 217] on icon at bounding box center [285, 211] width 17 height 63
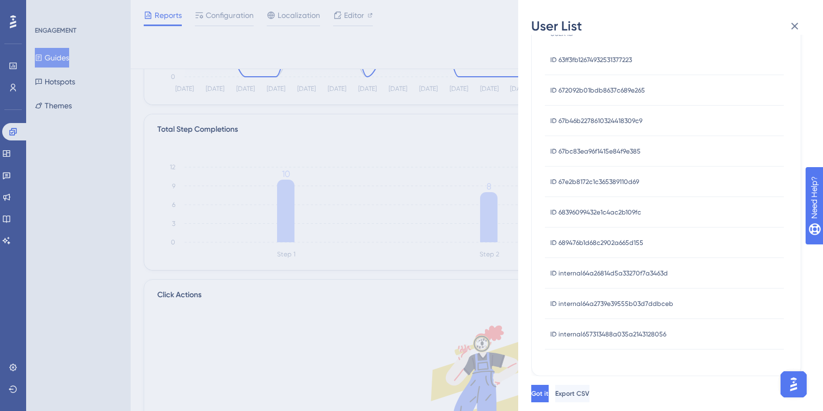
scroll to position [54, 0]
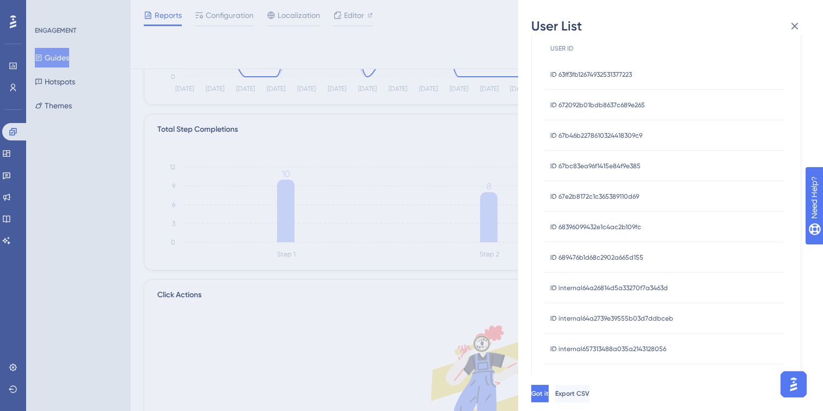
click at [423, 245] on div "User List 9/18/2025 - 10/8/2025 USER ID ID 63ff3fb12674932531377223 ID 63ff3fb1…" at bounding box center [411, 205] width 823 height 411
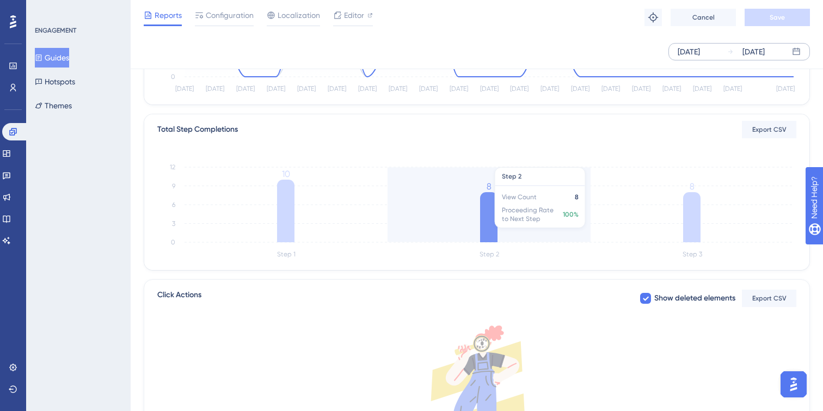
click at [486, 227] on icon at bounding box center [488, 217] width 17 height 50
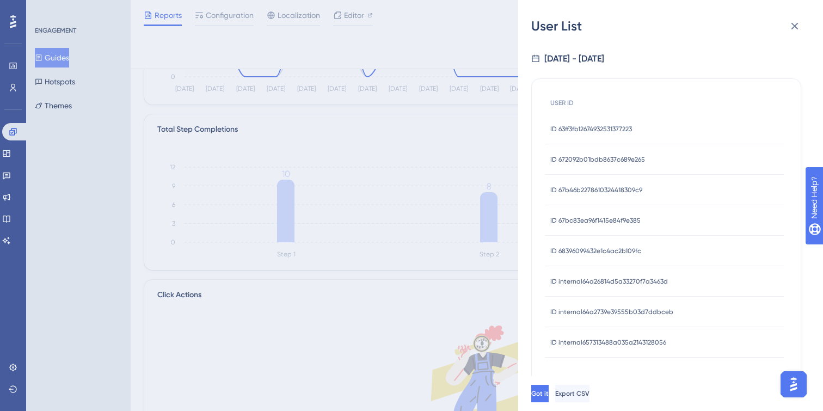
scroll to position [8, 0]
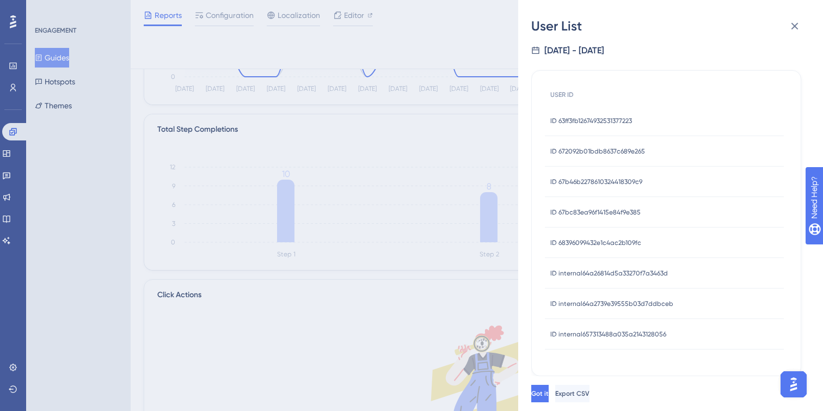
click at [416, 289] on div "User List 9/18/2025 - 10/8/2025 USER ID ID 63ff3fb12674932531377223 ID 63ff3fb1…" at bounding box center [411, 205] width 823 height 411
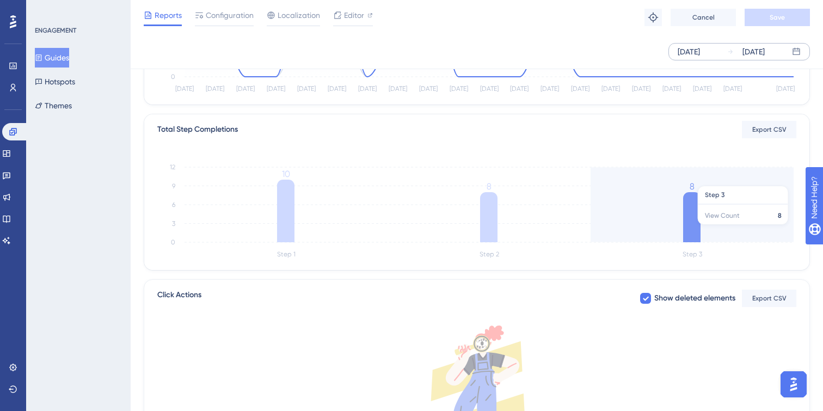
click at [693, 229] on icon at bounding box center [691, 217] width 17 height 50
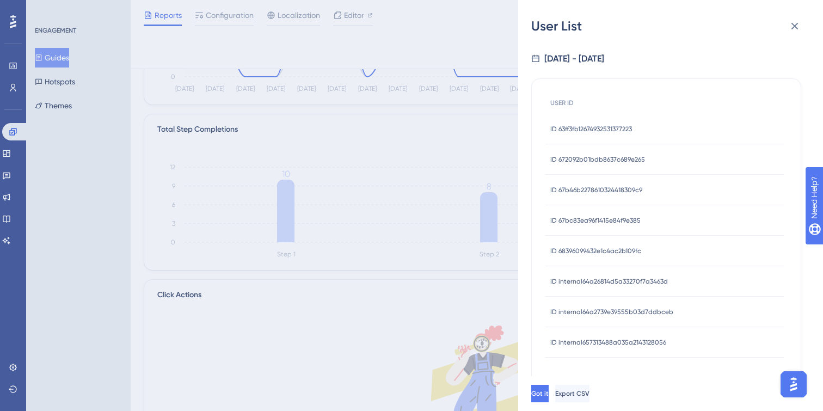
click at [603, 126] on span "ID 63ff3fb12674932531377223" at bounding box center [591, 129] width 82 height 9
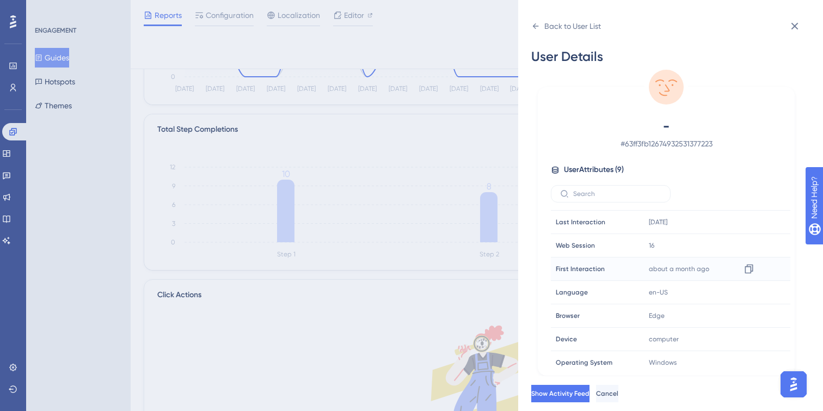
scroll to position [51, 0]
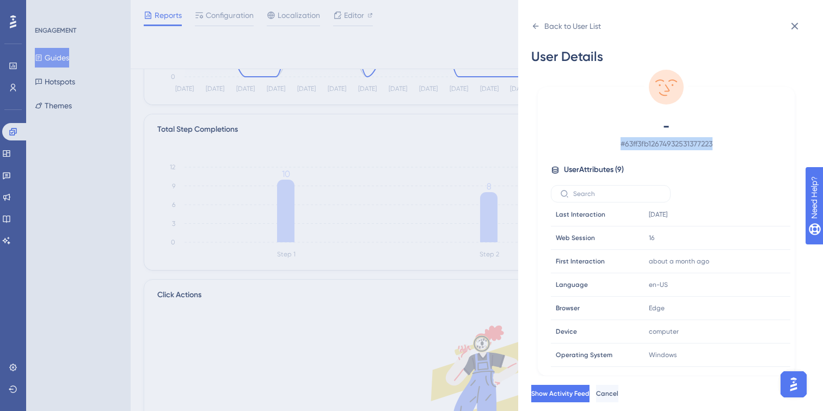
drag, startPoint x: 616, startPoint y: 141, endPoint x: 741, endPoint y: 140, distance: 124.6
click at [741, 141] on span "# 63ff3fb12674932531377223" at bounding box center [666, 143] width 192 height 13
click at [796, 28] on icon at bounding box center [794, 26] width 7 height 7
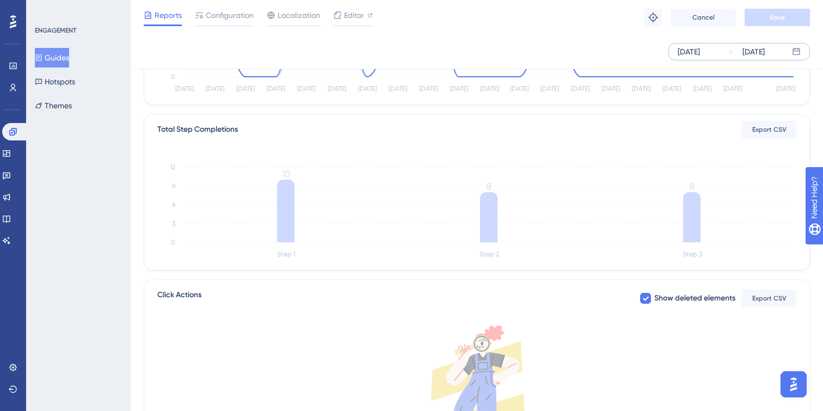
click at [57, 59] on button "Guides" at bounding box center [52, 58] width 34 height 20
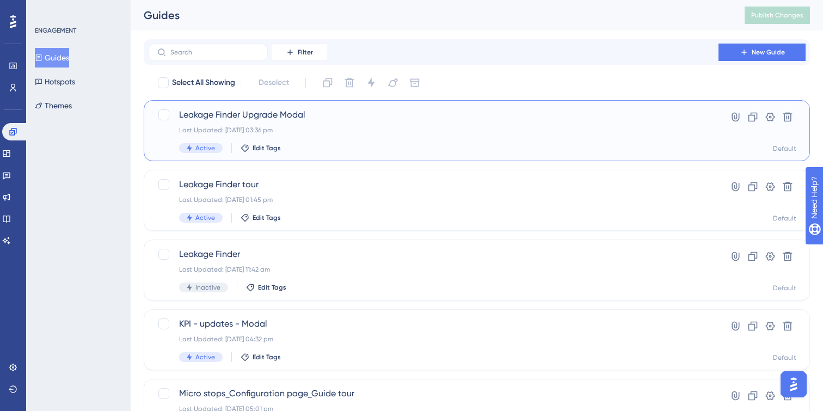
click at [314, 133] on div "Last Updated: 18 Sept 2025 03:36 pm" at bounding box center [433, 130] width 508 height 9
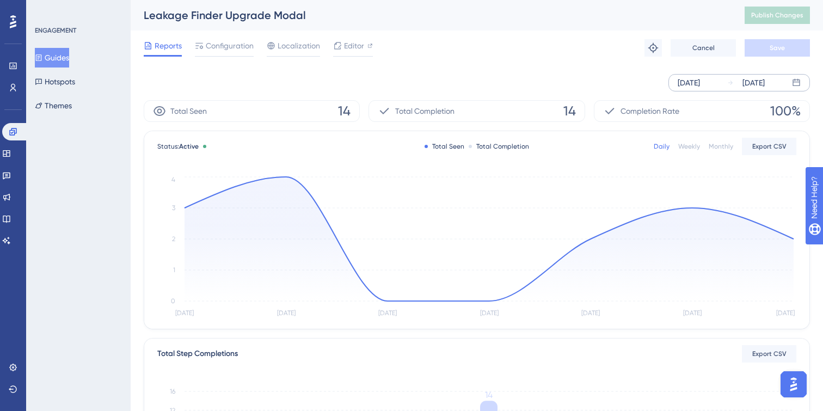
click at [700, 82] on div "Oct 02 2025" at bounding box center [689, 82] width 22 height 13
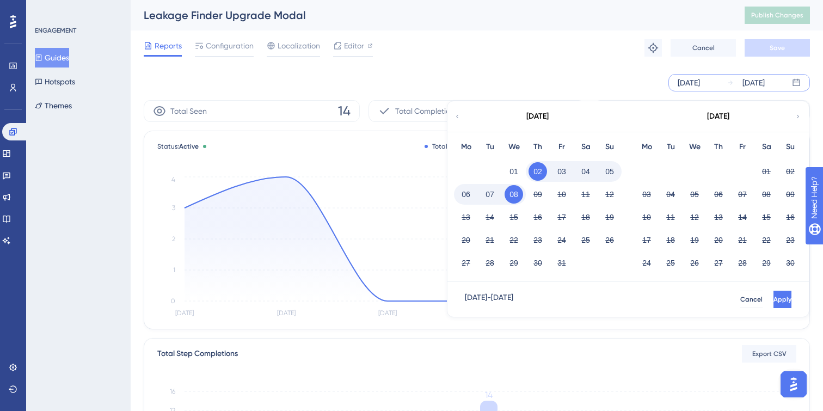
click at [456, 116] on icon at bounding box center [457, 117] width 7 height 10
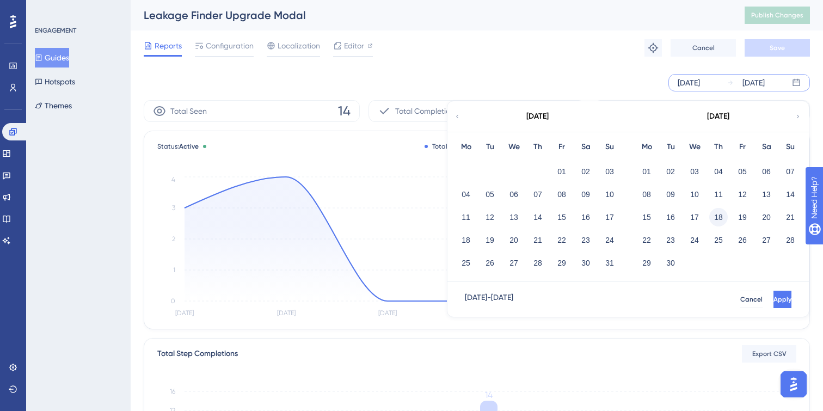
click at [719, 216] on button "18" at bounding box center [718, 217] width 19 height 19
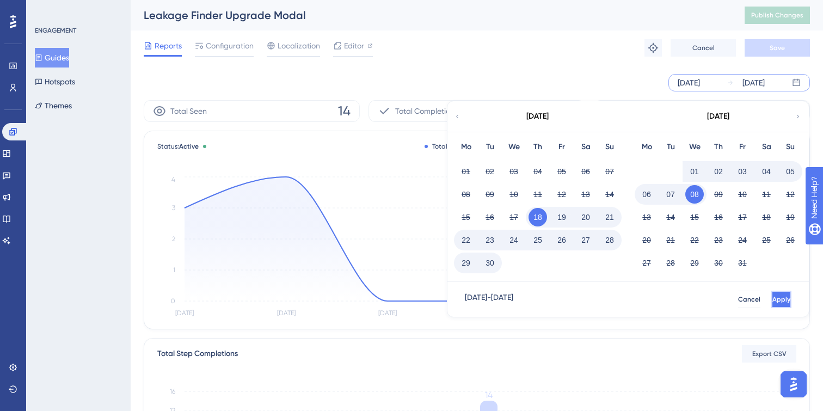
click at [772, 297] on span "Apply" at bounding box center [781, 299] width 18 height 9
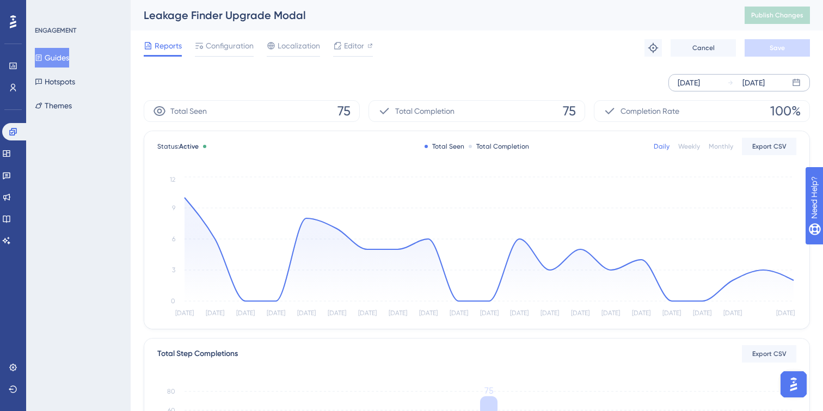
click at [321, 111] on div "Total Seen 75" at bounding box center [252, 111] width 216 height 22
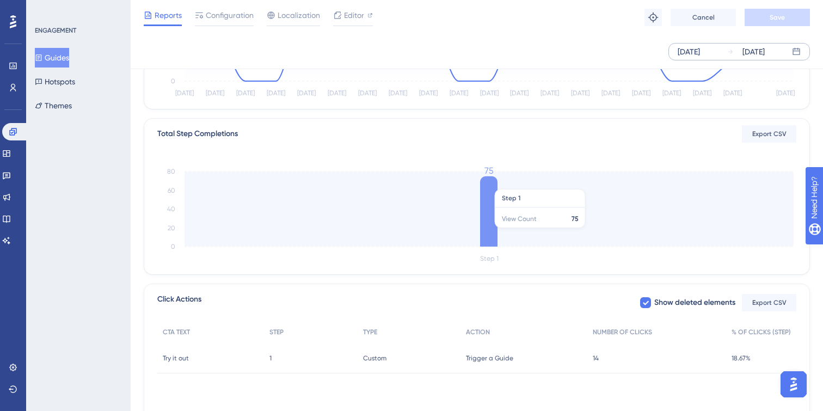
click at [490, 233] on icon at bounding box center [488, 211] width 17 height 70
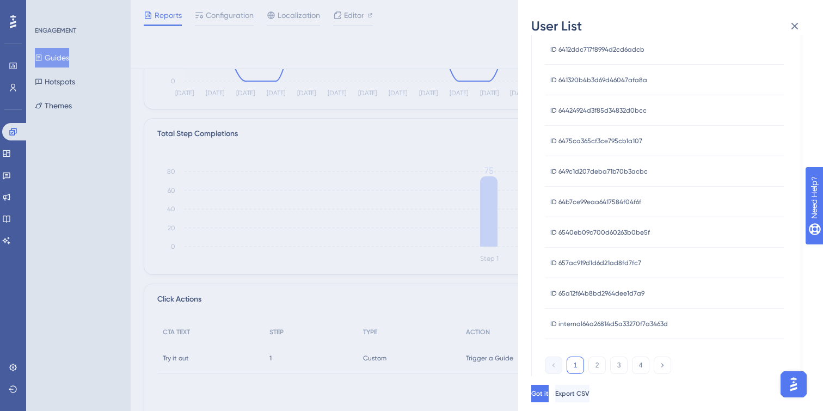
scroll to position [385, 0]
click at [594, 361] on button "2" at bounding box center [596, 364] width 17 height 17
click at [618, 369] on button "3" at bounding box center [618, 364] width 17 height 17
click at [637, 370] on button "4" at bounding box center [640, 364] width 17 height 17
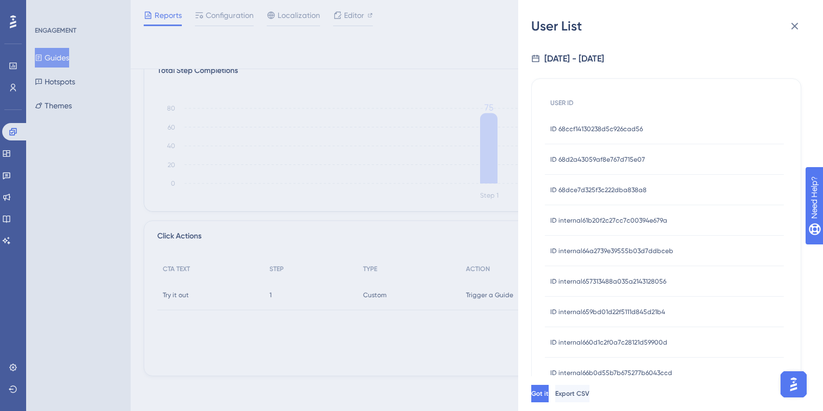
scroll to position [60, 0]
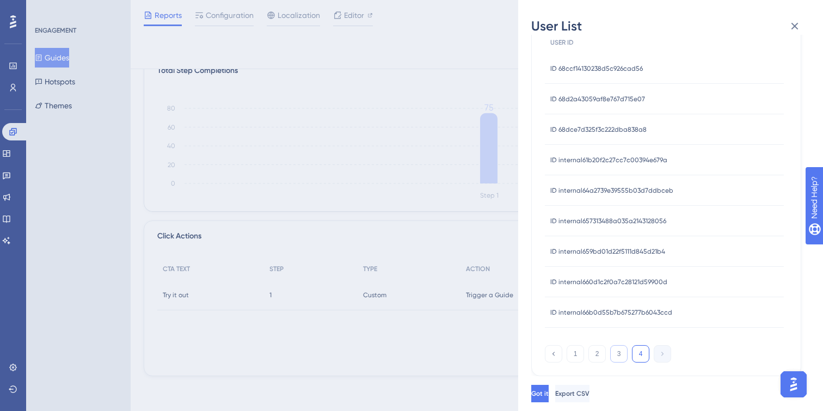
click at [617, 356] on button "3" at bounding box center [618, 353] width 17 height 17
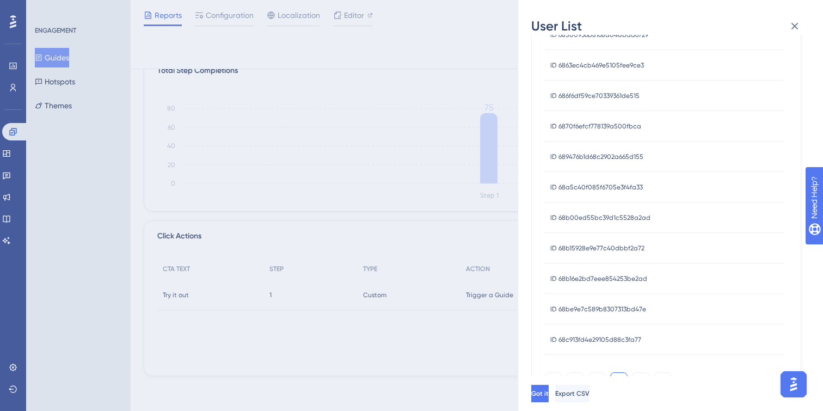
scroll to position [396, 0]
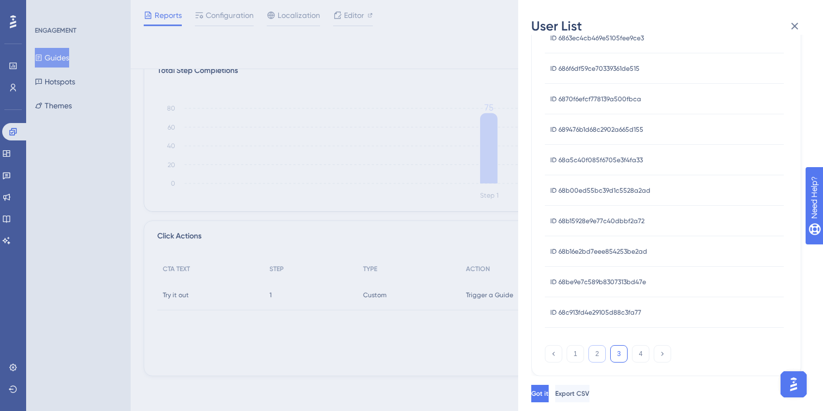
click at [590, 352] on button "2" at bounding box center [596, 353] width 17 height 17
click at [570, 355] on button "1" at bounding box center [575, 353] width 17 height 17
click at [637, 361] on button "4" at bounding box center [640, 353] width 17 height 17
click at [470, 241] on div "User List 9/18/2025 - 10/8/2025 USER ID ID 68ccf14130238d5c926cad56 ID 68ccf141…" at bounding box center [411, 205] width 823 height 411
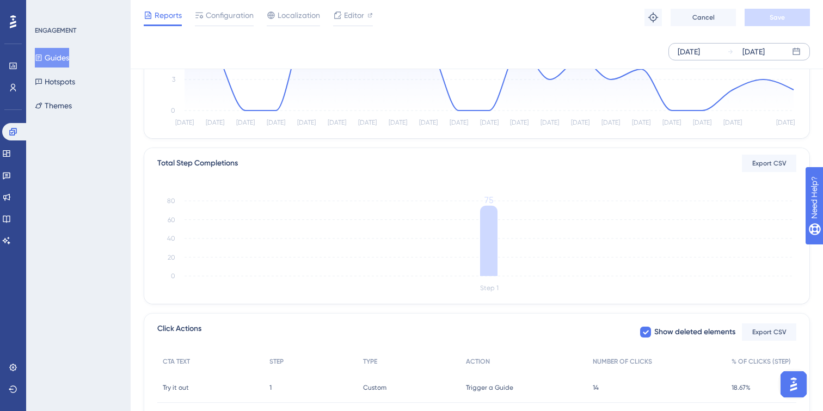
scroll to position [188, 0]
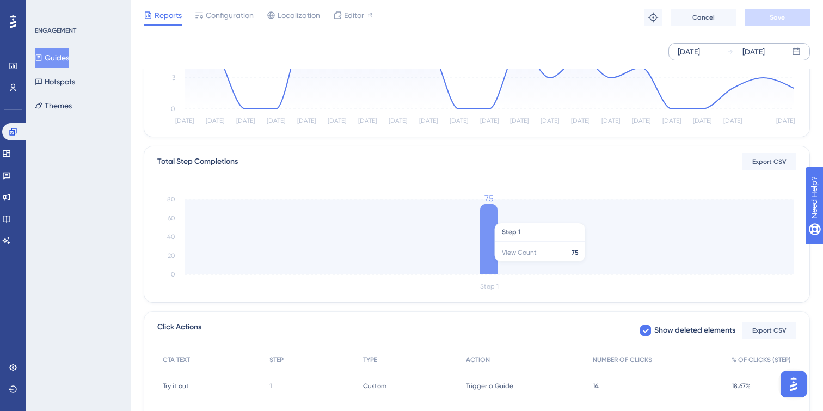
click at [489, 217] on icon at bounding box center [488, 239] width 17 height 70
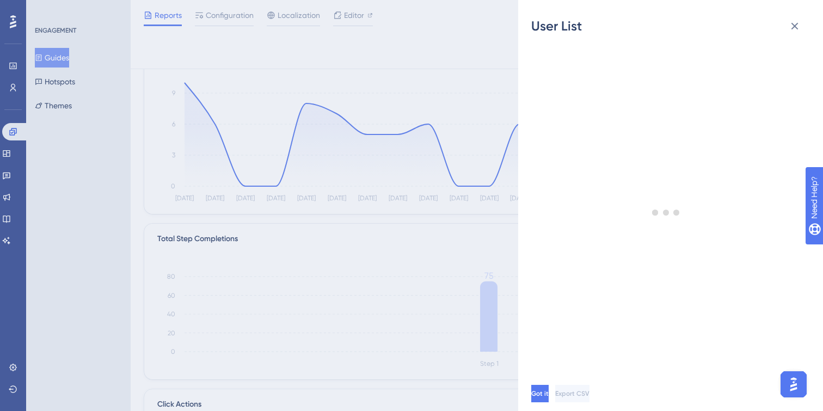
scroll to position [0, 0]
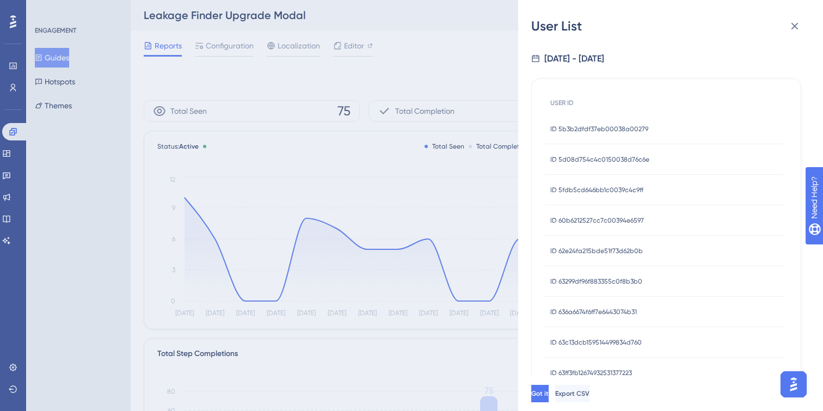
click at [428, 102] on div "User List 9/18/2025 - 10/8/2025 USER ID ID 5b3b2dfdf37eb00038a00279 ID 5b3b2dfd…" at bounding box center [411, 205] width 823 height 411
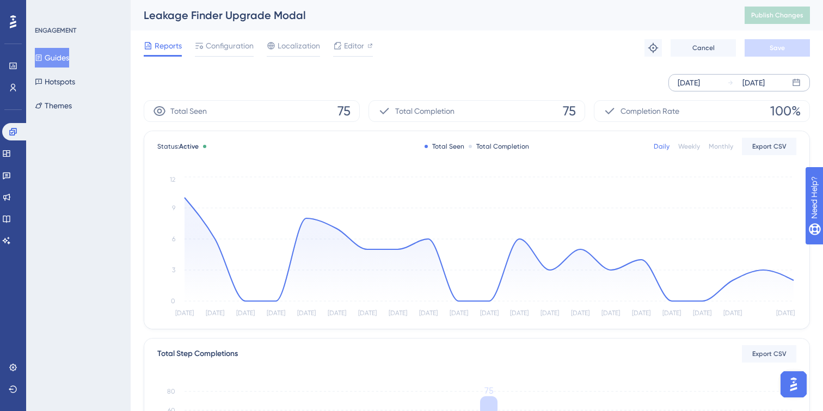
click at [660, 112] on span "Completion Rate" at bounding box center [649, 110] width 59 height 13
click at [341, 45] on icon at bounding box center [337, 45] width 7 height 7
click at [61, 61] on button "Guides" at bounding box center [52, 58] width 34 height 20
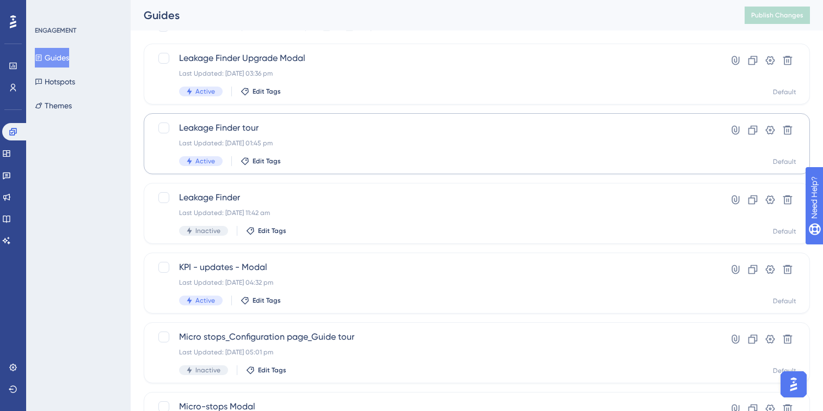
scroll to position [58, 0]
click at [163, 195] on div at bounding box center [163, 196] width 11 height 11
checkbox input "true"
click at [790, 200] on icon at bounding box center [787, 198] width 11 height 11
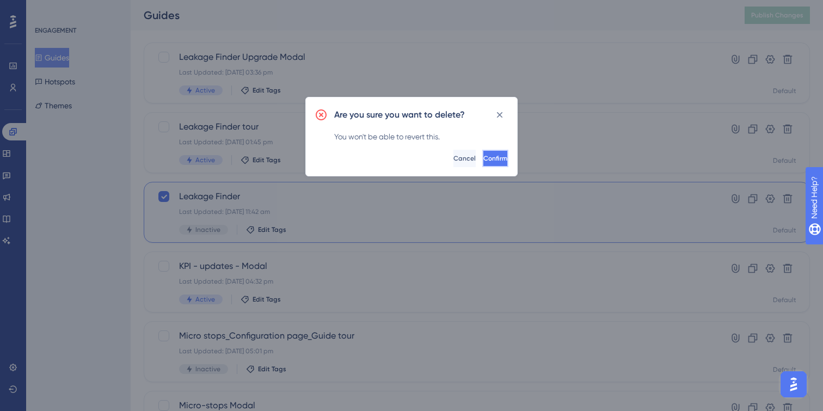
click at [483, 157] on span "Confirm" at bounding box center [495, 158] width 24 height 9
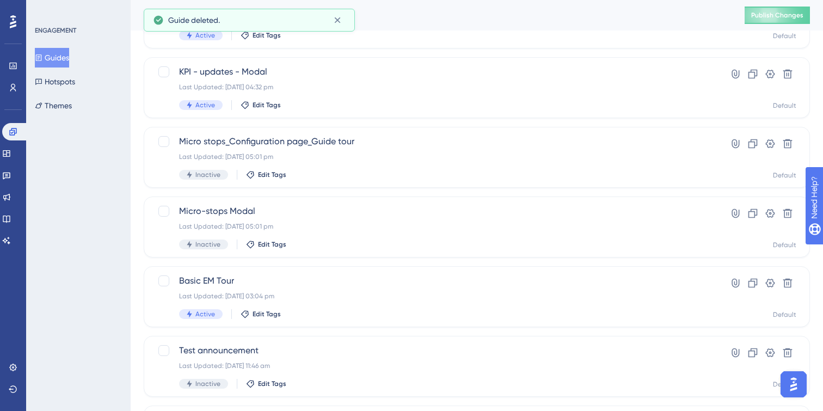
scroll to position [0, 0]
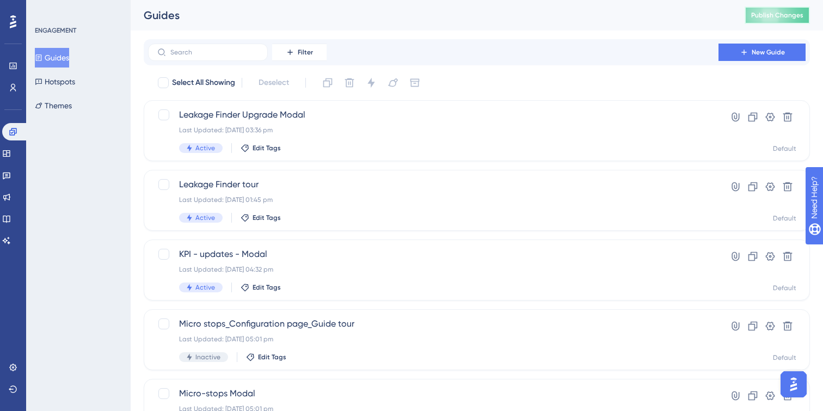
click at [766, 13] on button "Publish Changes" at bounding box center [777, 15] width 65 height 17
